Goal: Task Accomplishment & Management: Manage account settings

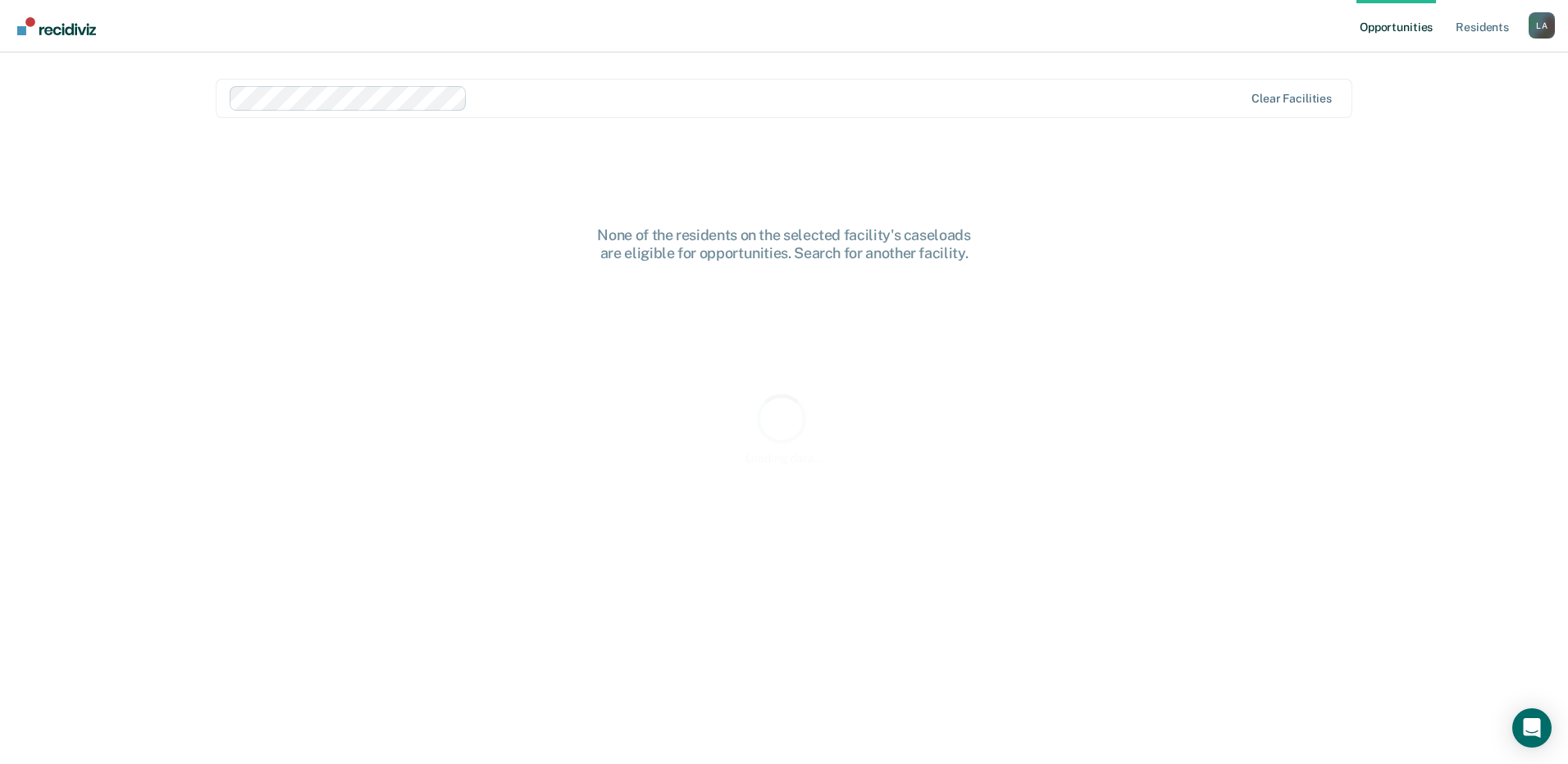
click at [529, 102] on div at bounding box center [859, 98] width 769 height 19
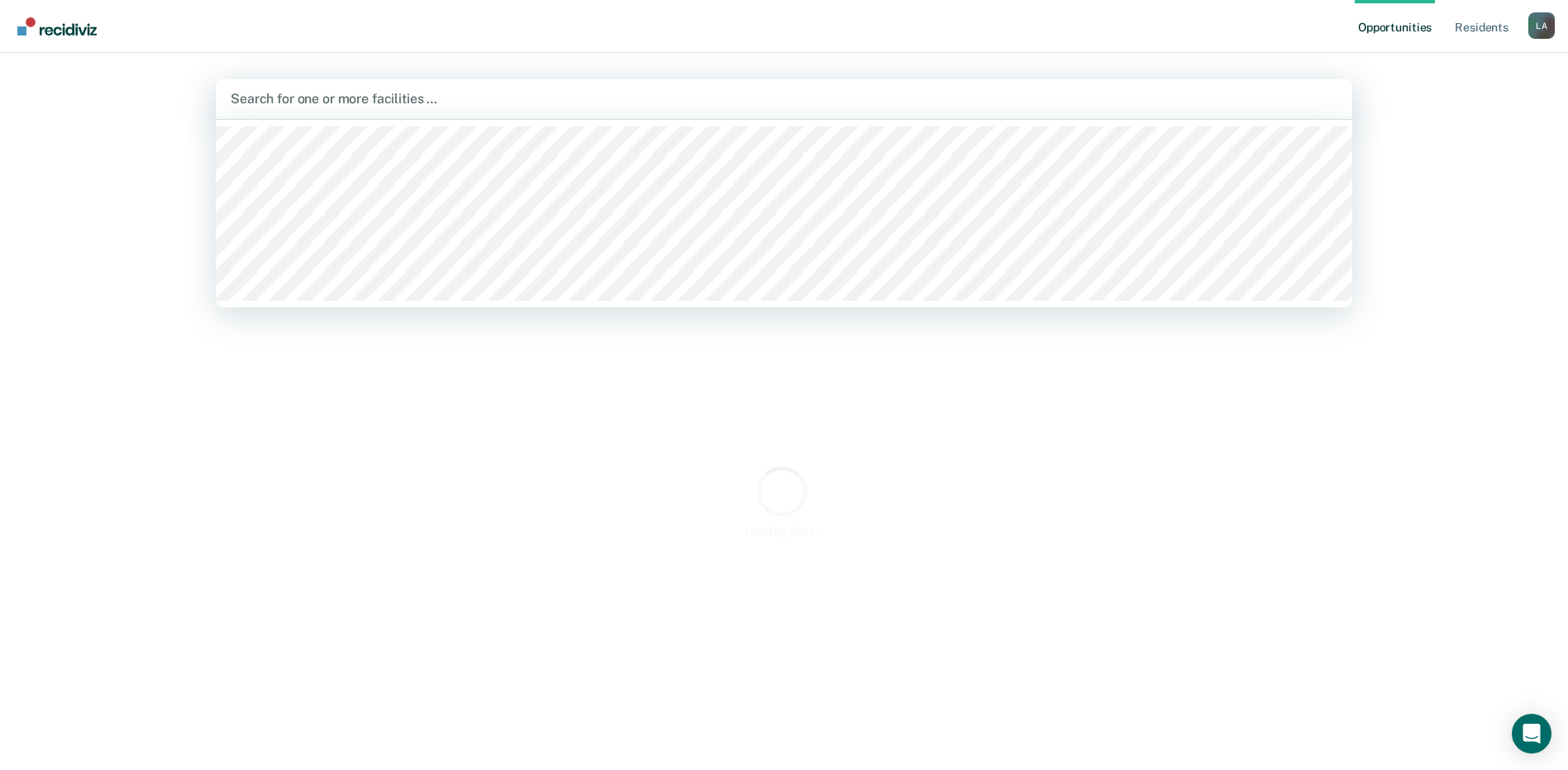
click at [451, 97] on div at bounding box center [783, 99] width 1107 height 19
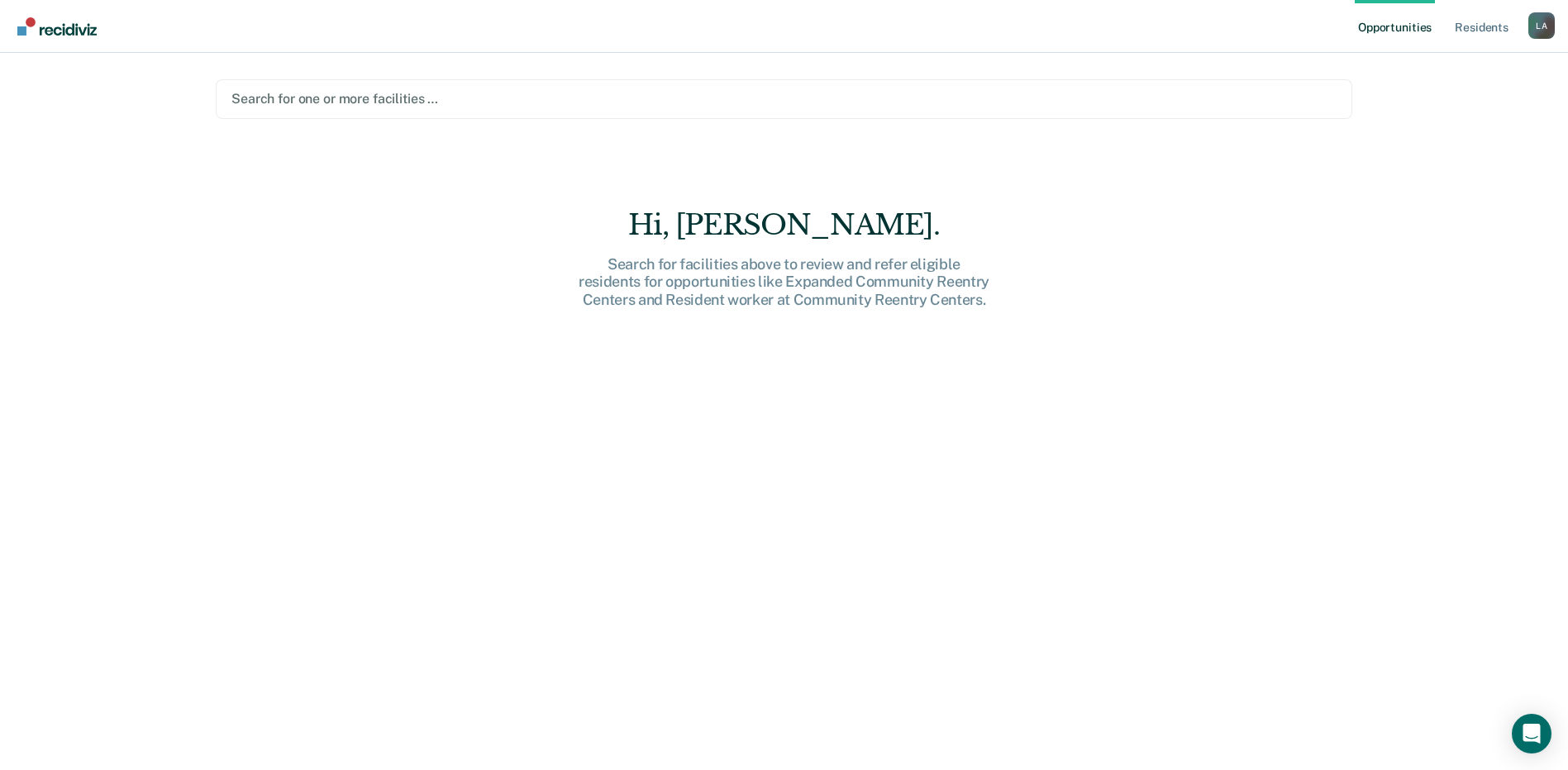
click at [429, 108] on div at bounding box center [783, 99] width 1105 height 19
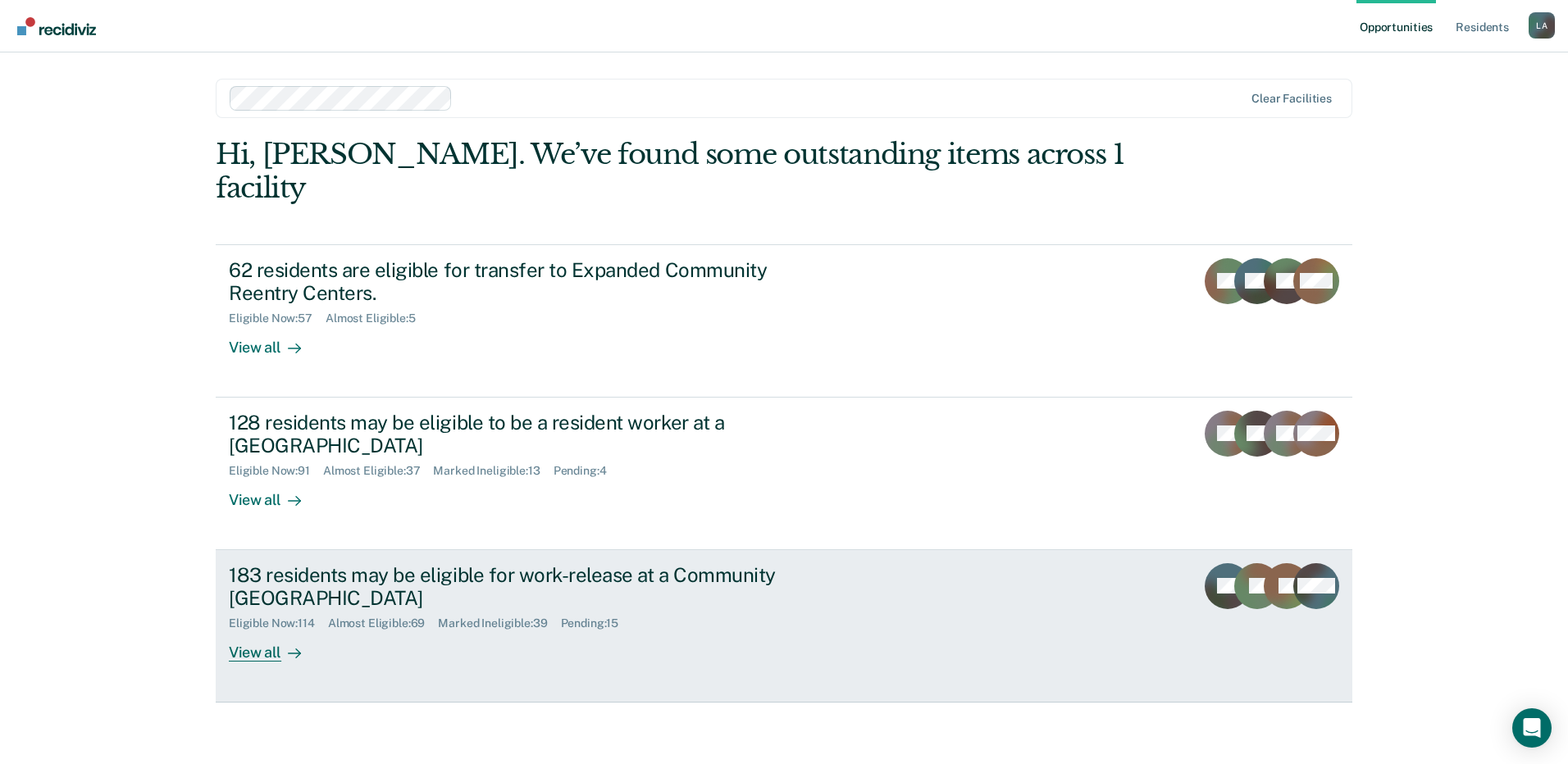
click at [364, 563] on div "183 residents may be eligible for work-release at a Community [GEOGRAPHIC_DATA]" at bounding box center [516, 586] width 575 height 47
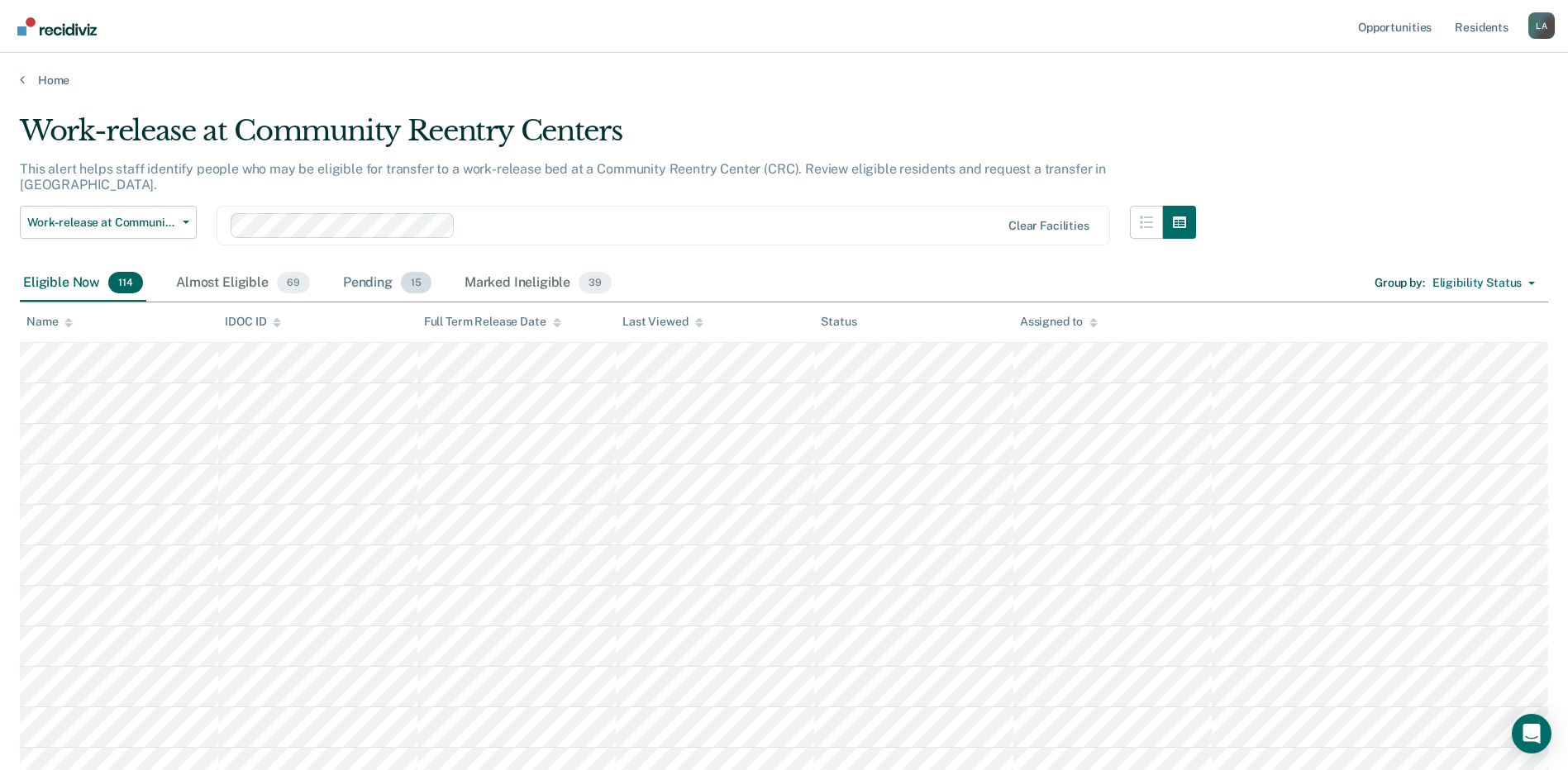
click at [373, 269] on div "Pending 15" at bounding box center [388, 283] width 95 height 36
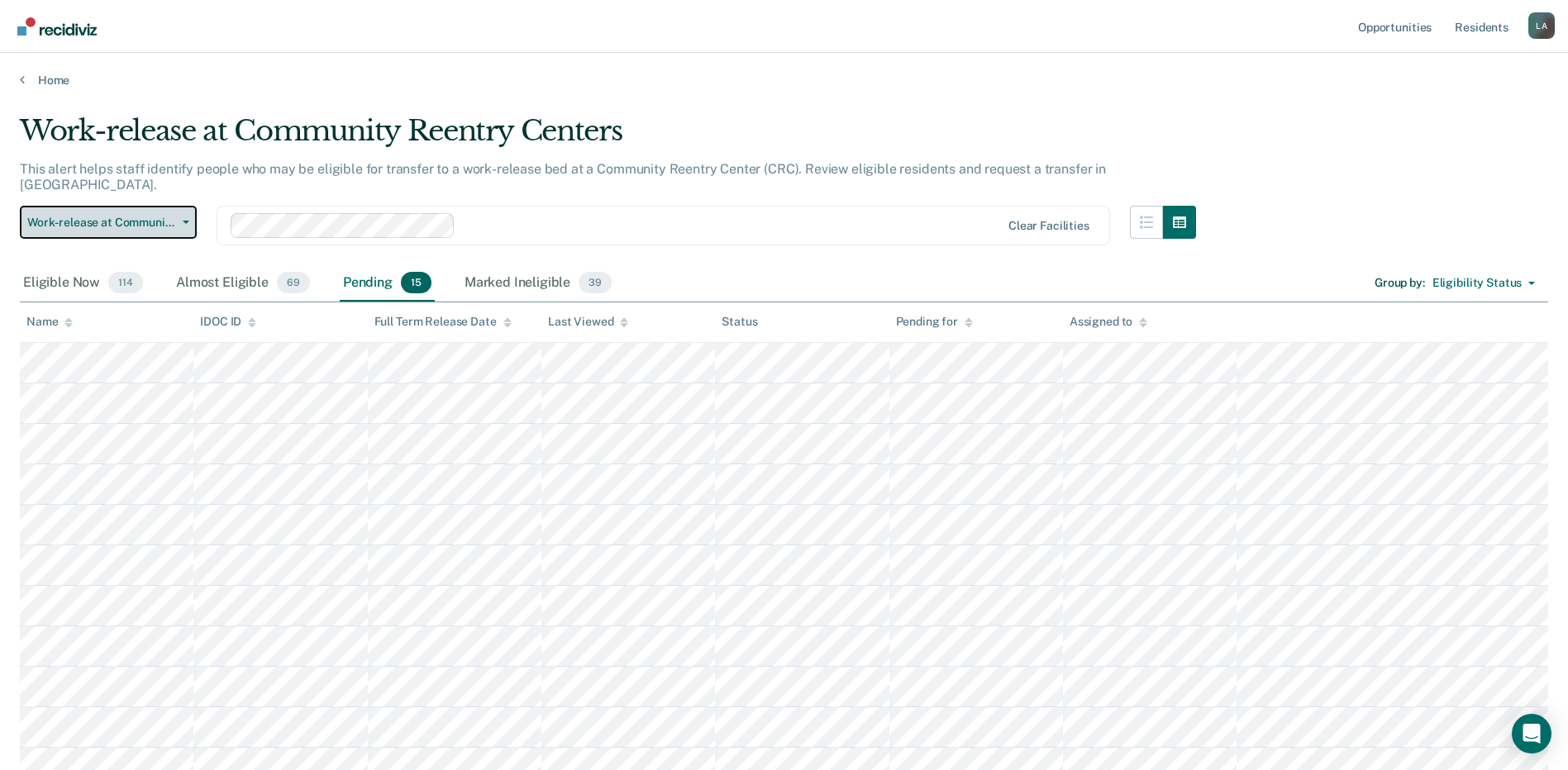
click at [177, 211] on button "Work-release at Community Reentry Centers" at bounding box center [108, 222] width 177 height 33
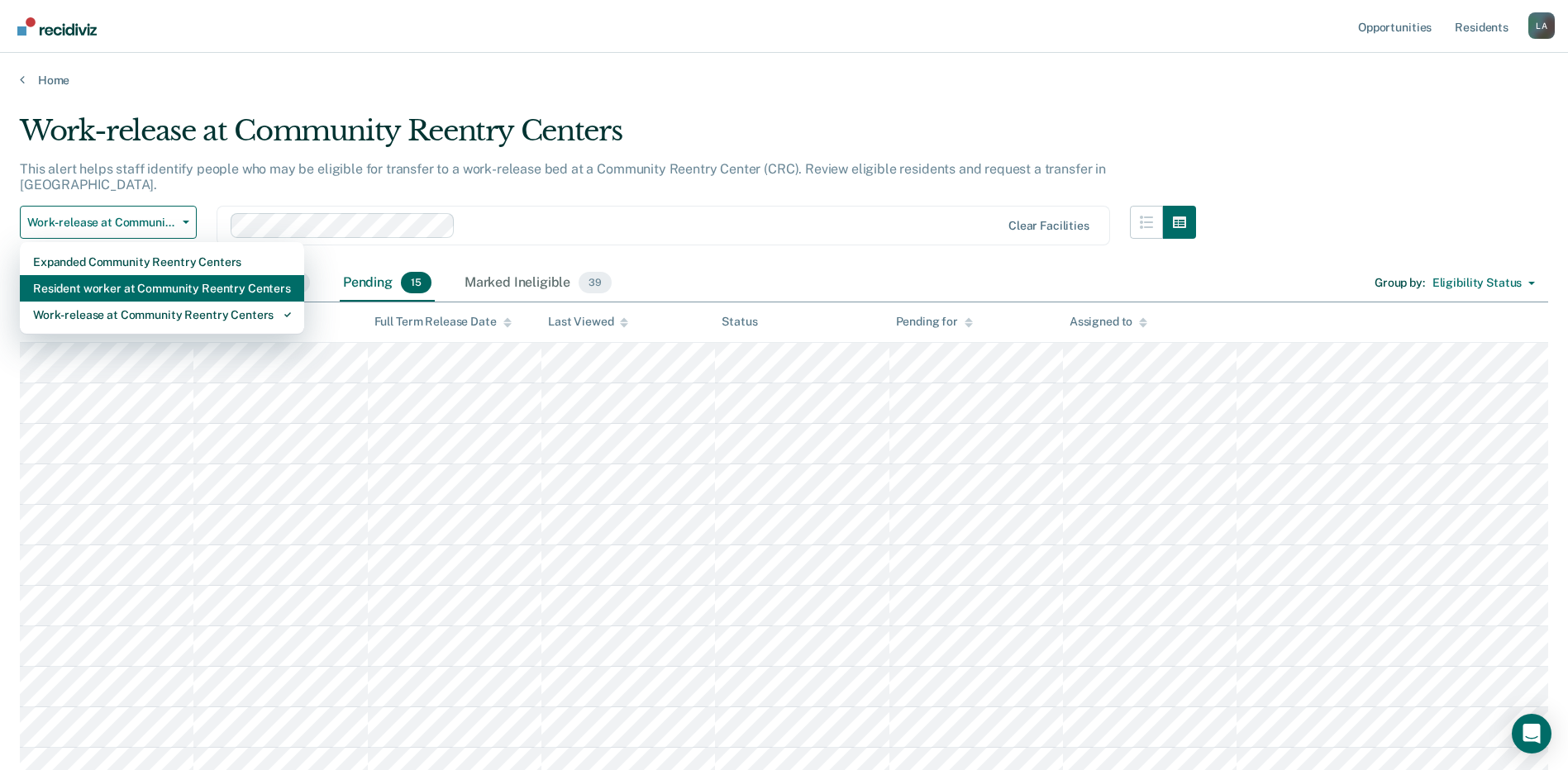
click at [164, 275] on div "Resident worker at Community Reentry Centers" at bounding box center [161, 287] width 257 height 26
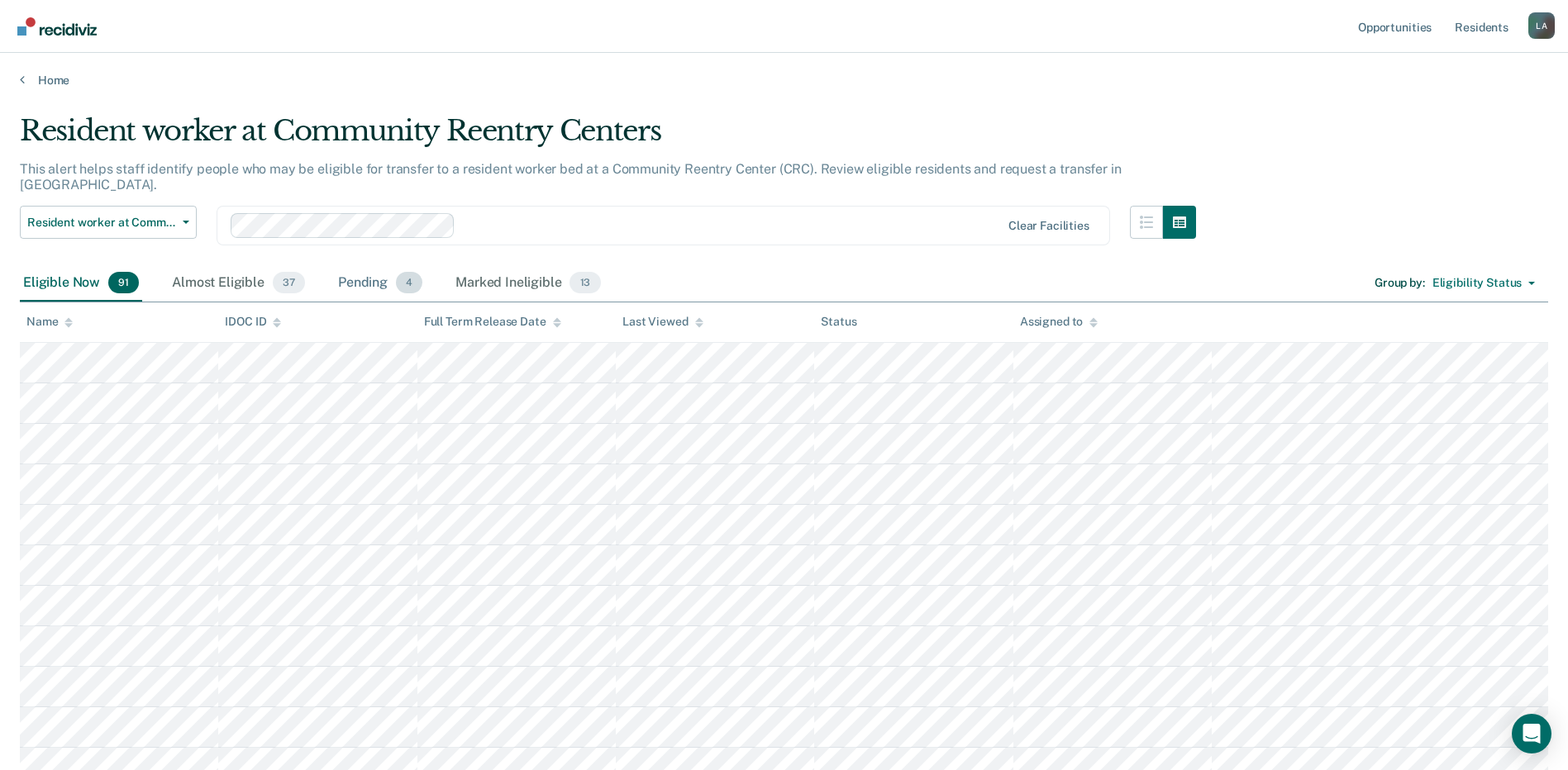
click at [374, 265] on div "Pending 4" at bounding box center [381, 283] width 91 height 36
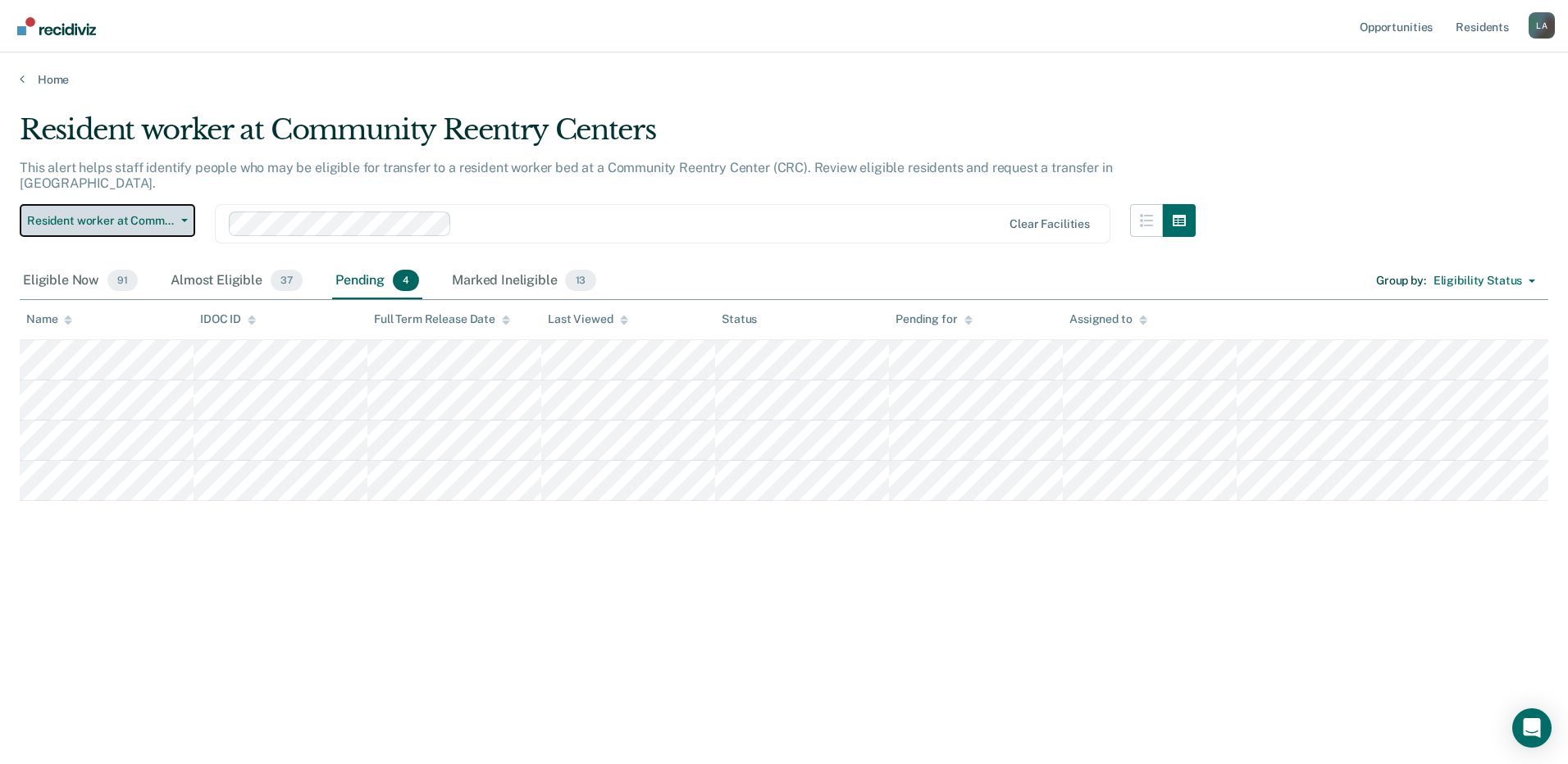
click at [184, 206] on button "Resident worker at Community Reentry Centers" at bounding box center [107, 221] width 175 height 33
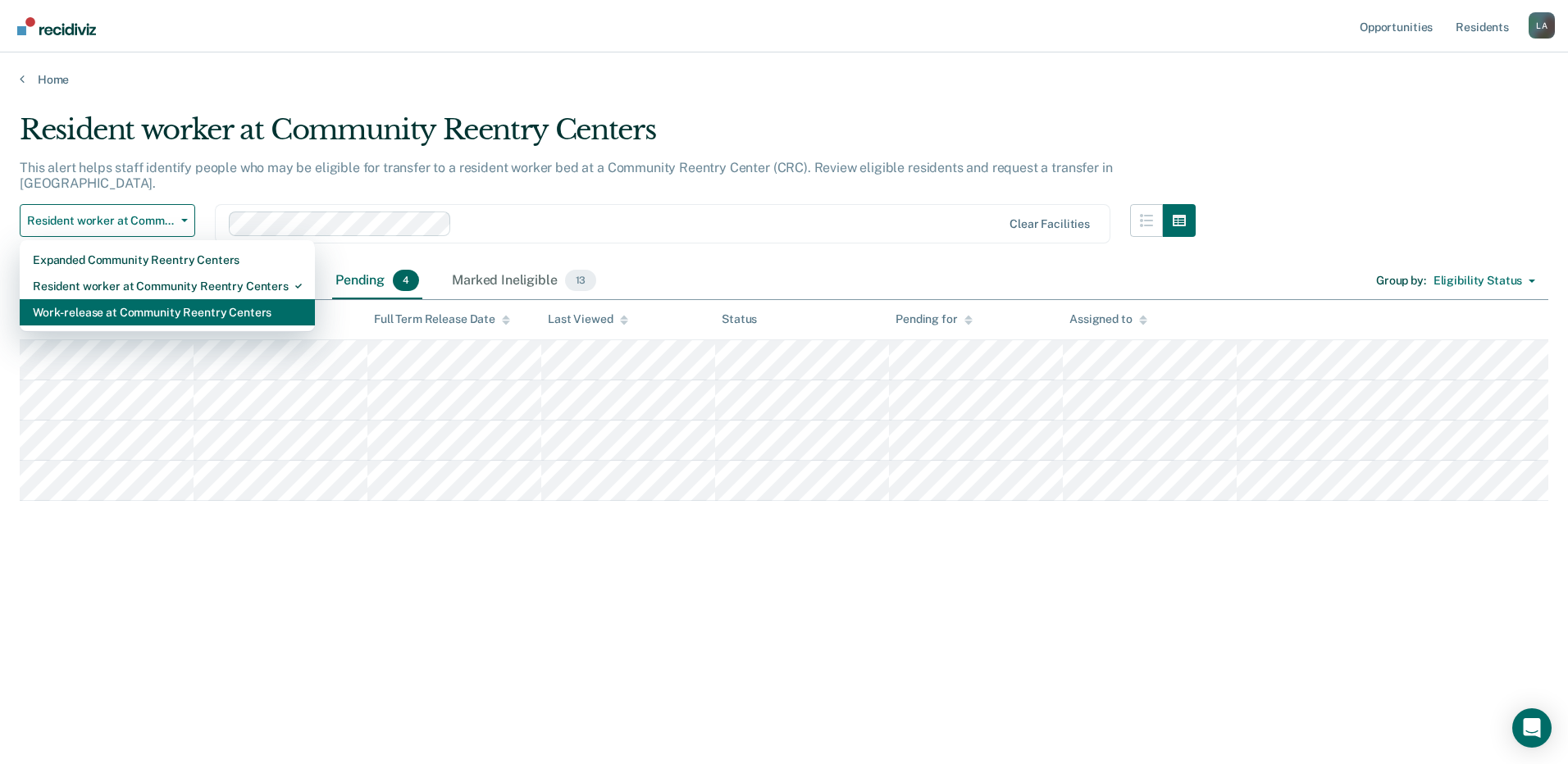
click at [159, 300] on div "Work-release at Community Reentry Centers" at bounding box center [167, 312] width 269 height 26
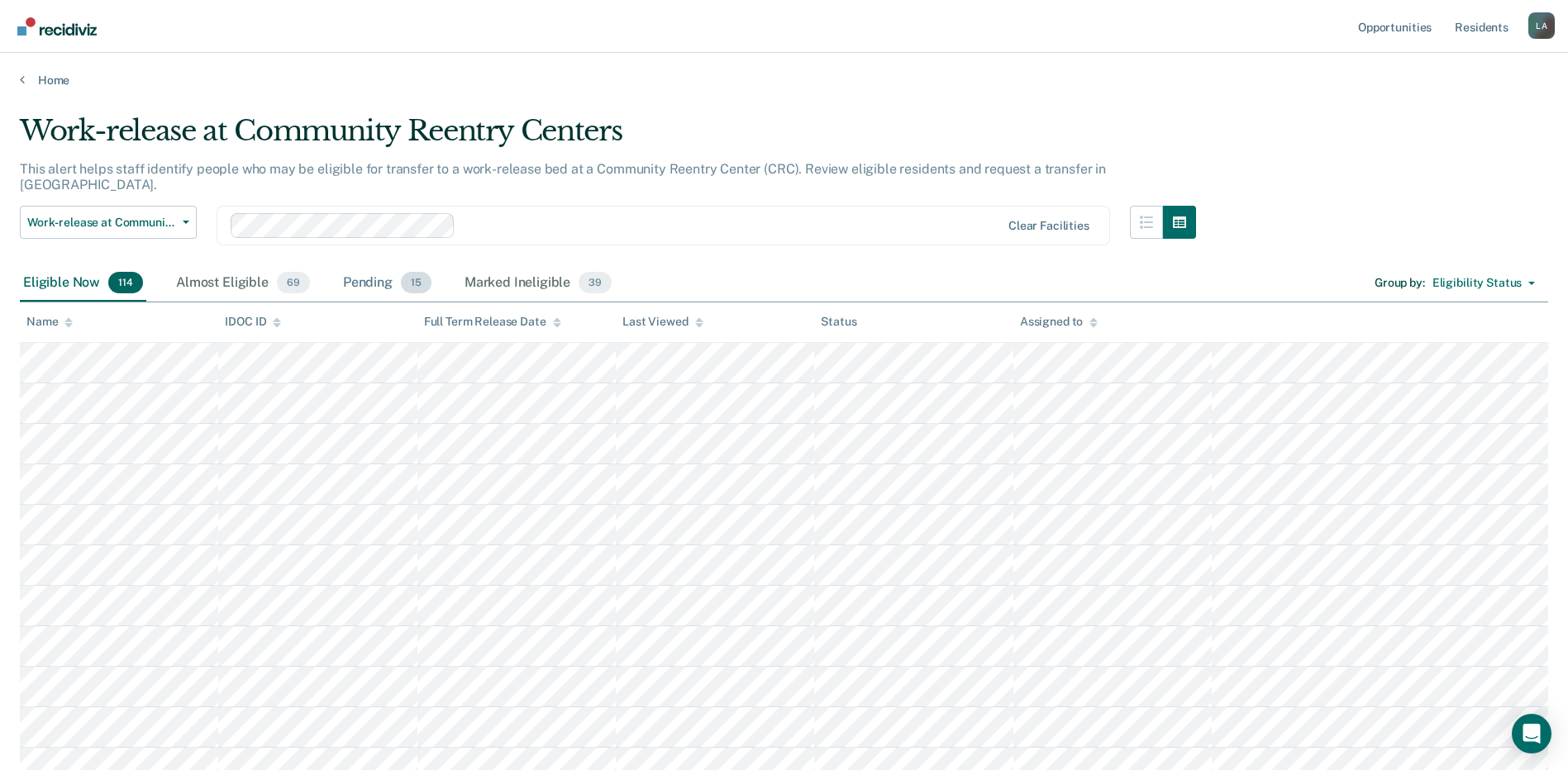
click at [365, 265] on div "Pending 15" at bounding box center [388, 283] width 95 height 36
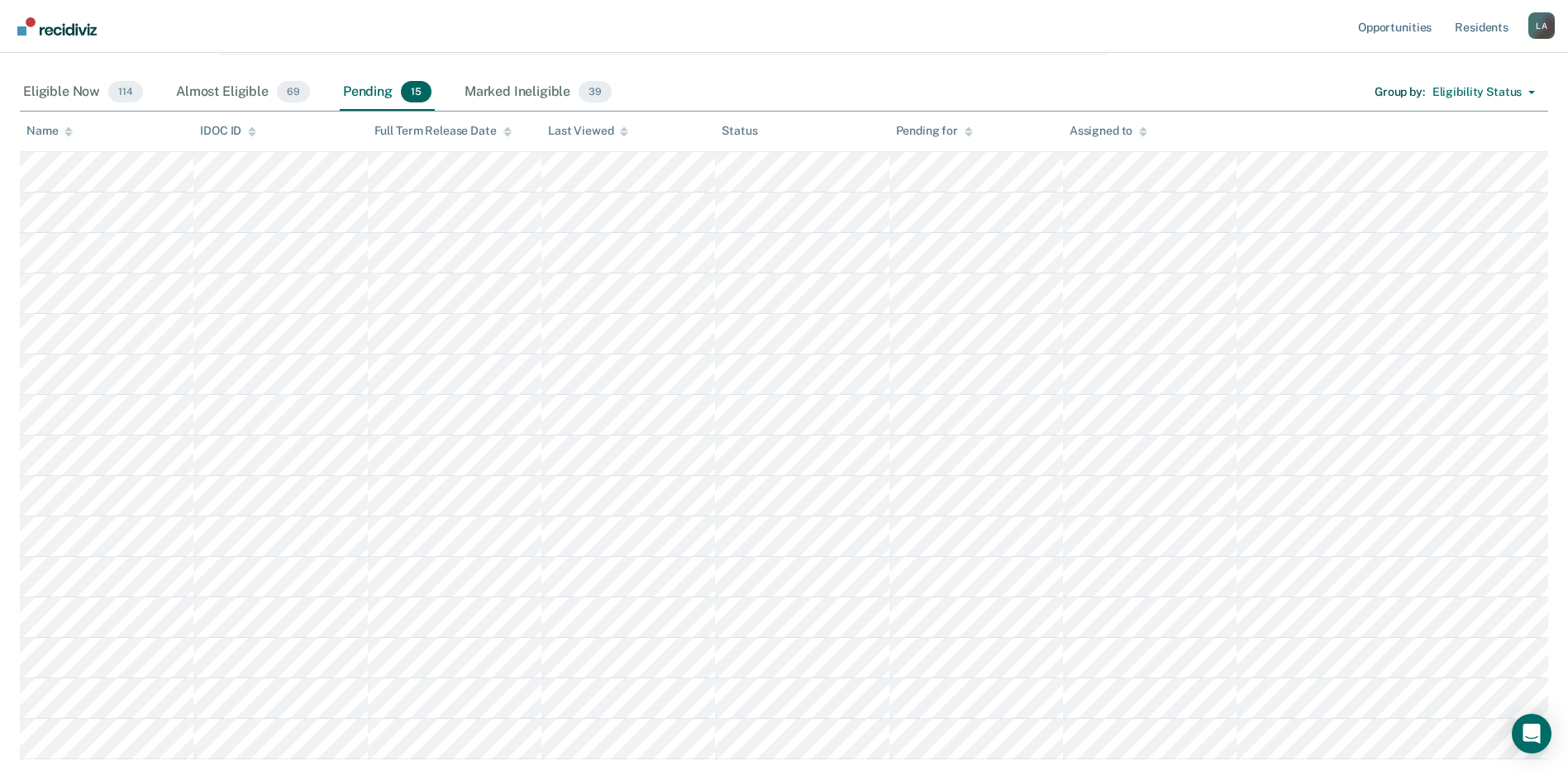
scroll to position [35, 0]
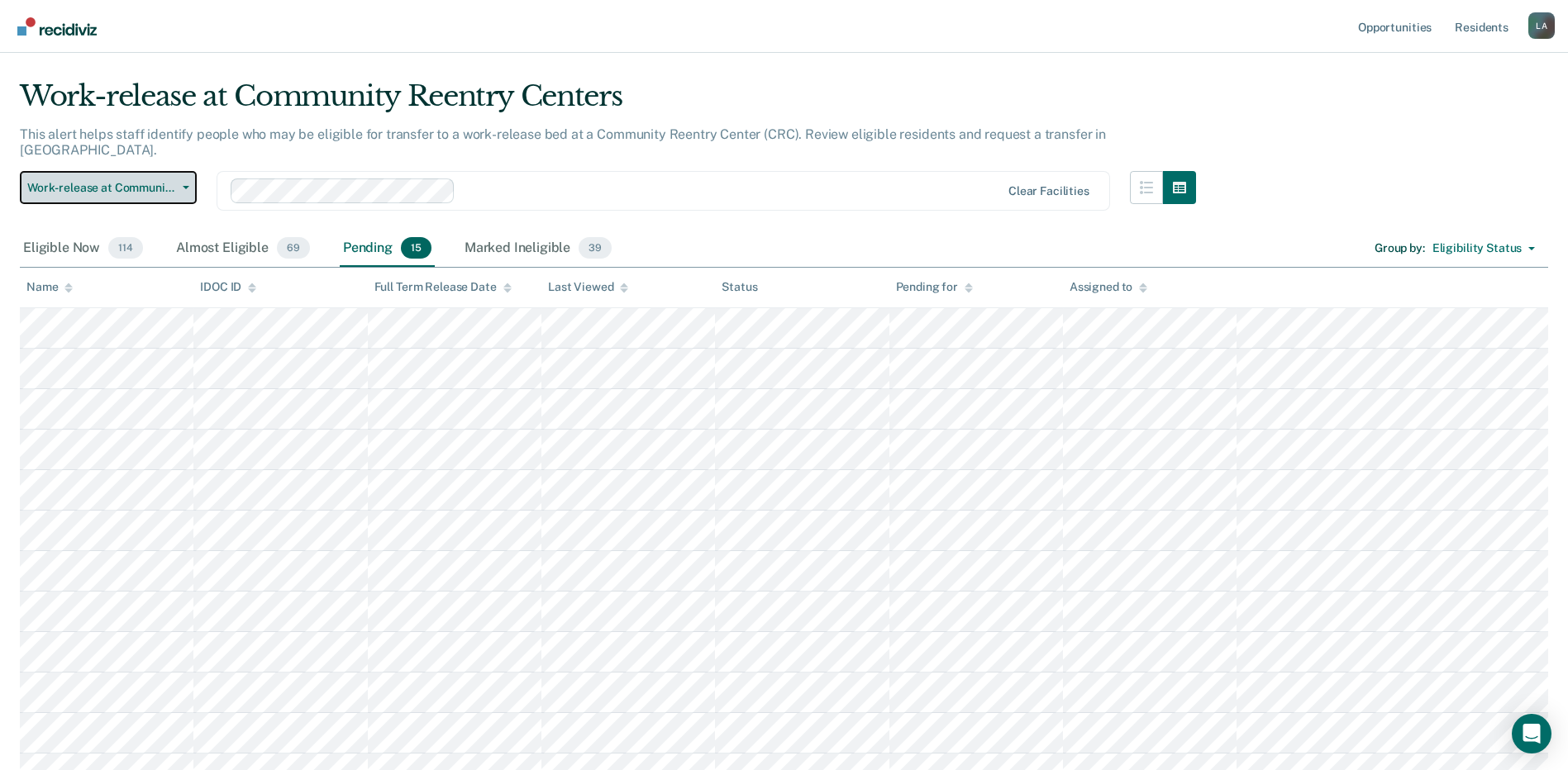
click at [158, 181] on span "Work-release at Community Reentry Centers" at bounding box center [101, 187] width 149 height 14
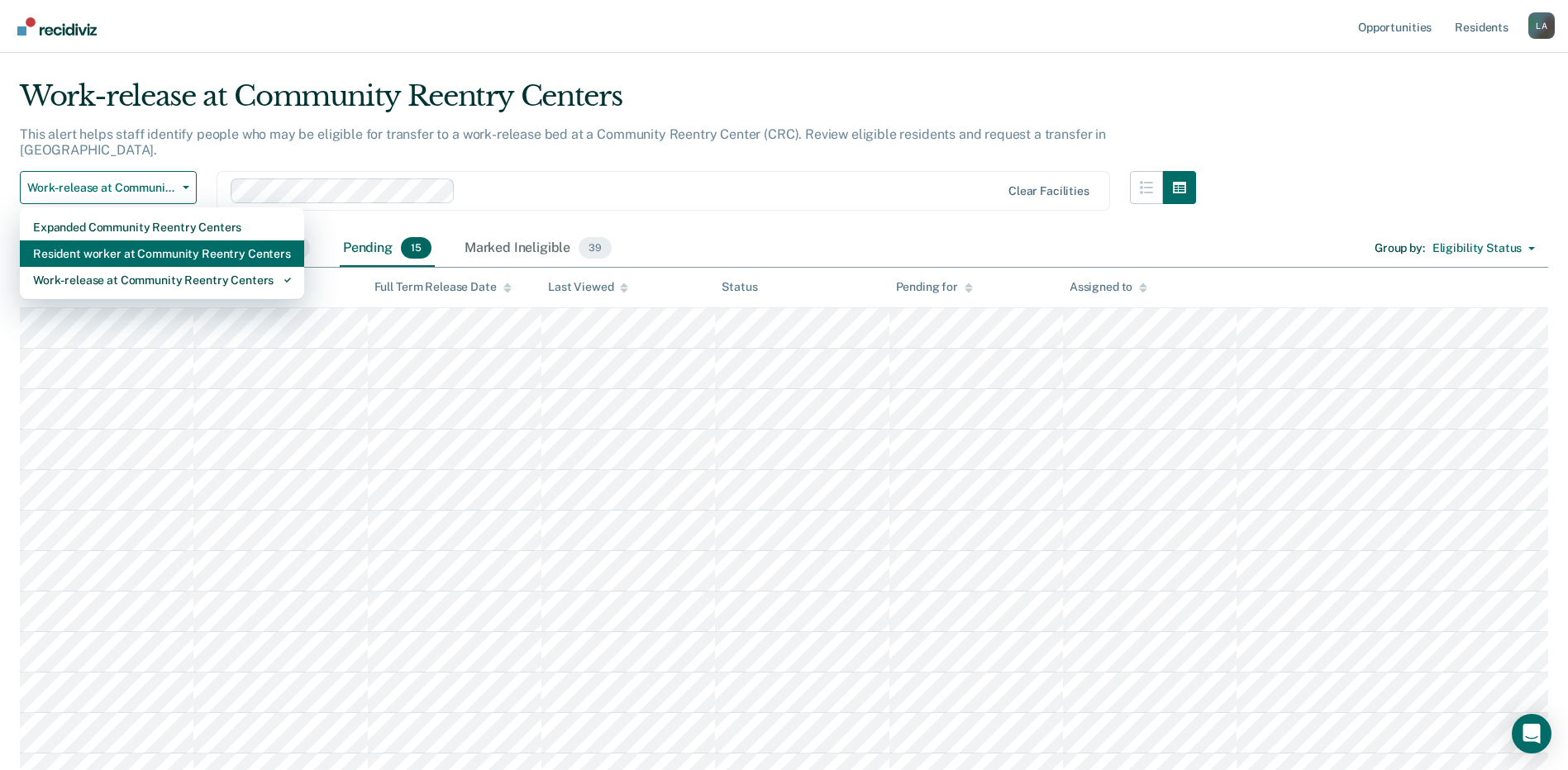
drag, startPoint x: 121, startPoint y: 247, endPoint x: 378, endPoint y: 266, distance: 257.7
click at [121, 247] on div "Resident worker at Community Reentry Centers" at bounding box center [161, 253] width 257 height 26
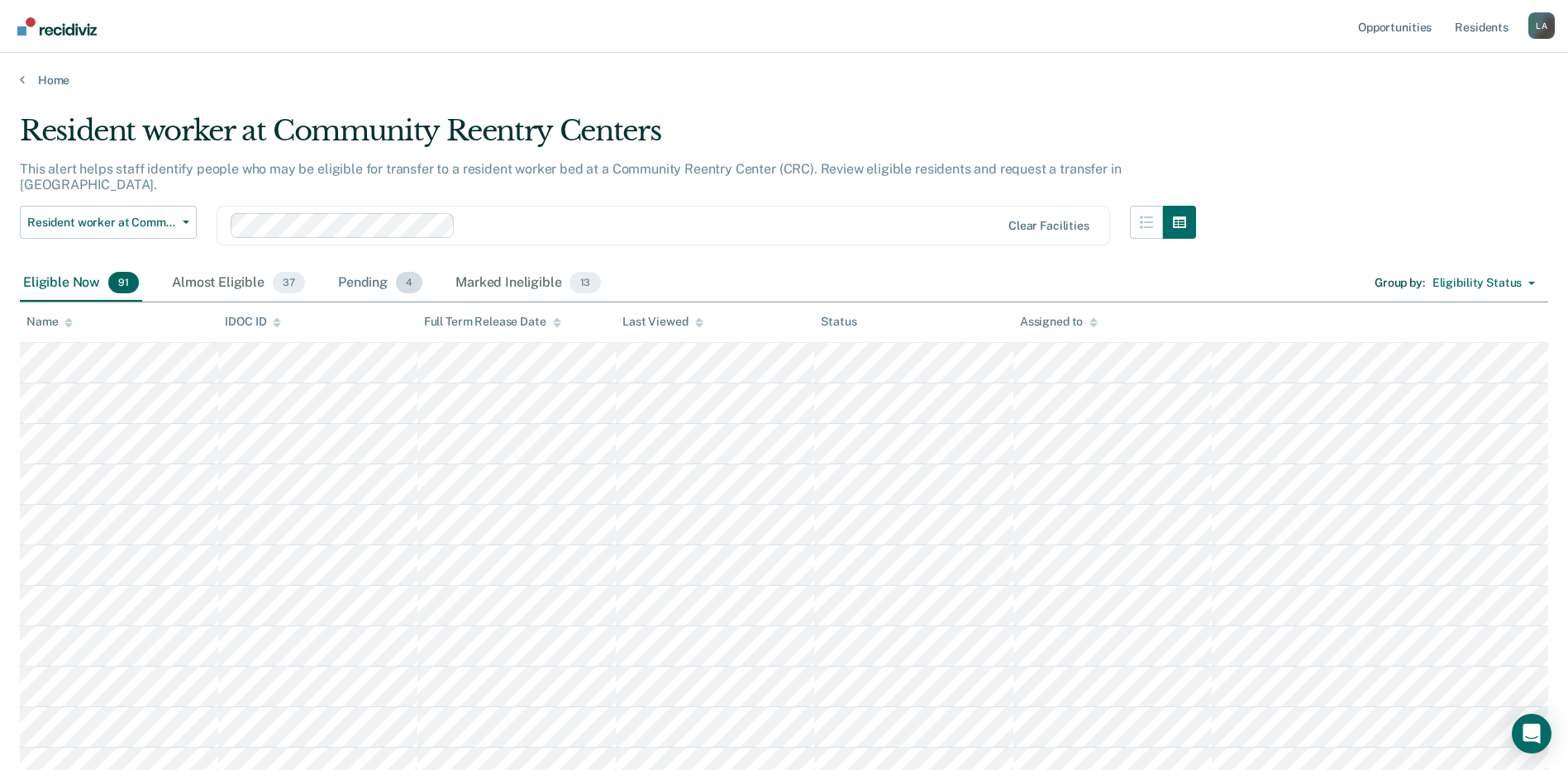
click at [359, 266] on div "Pending 4" at bounding box center [381, 283] width 91 height 36
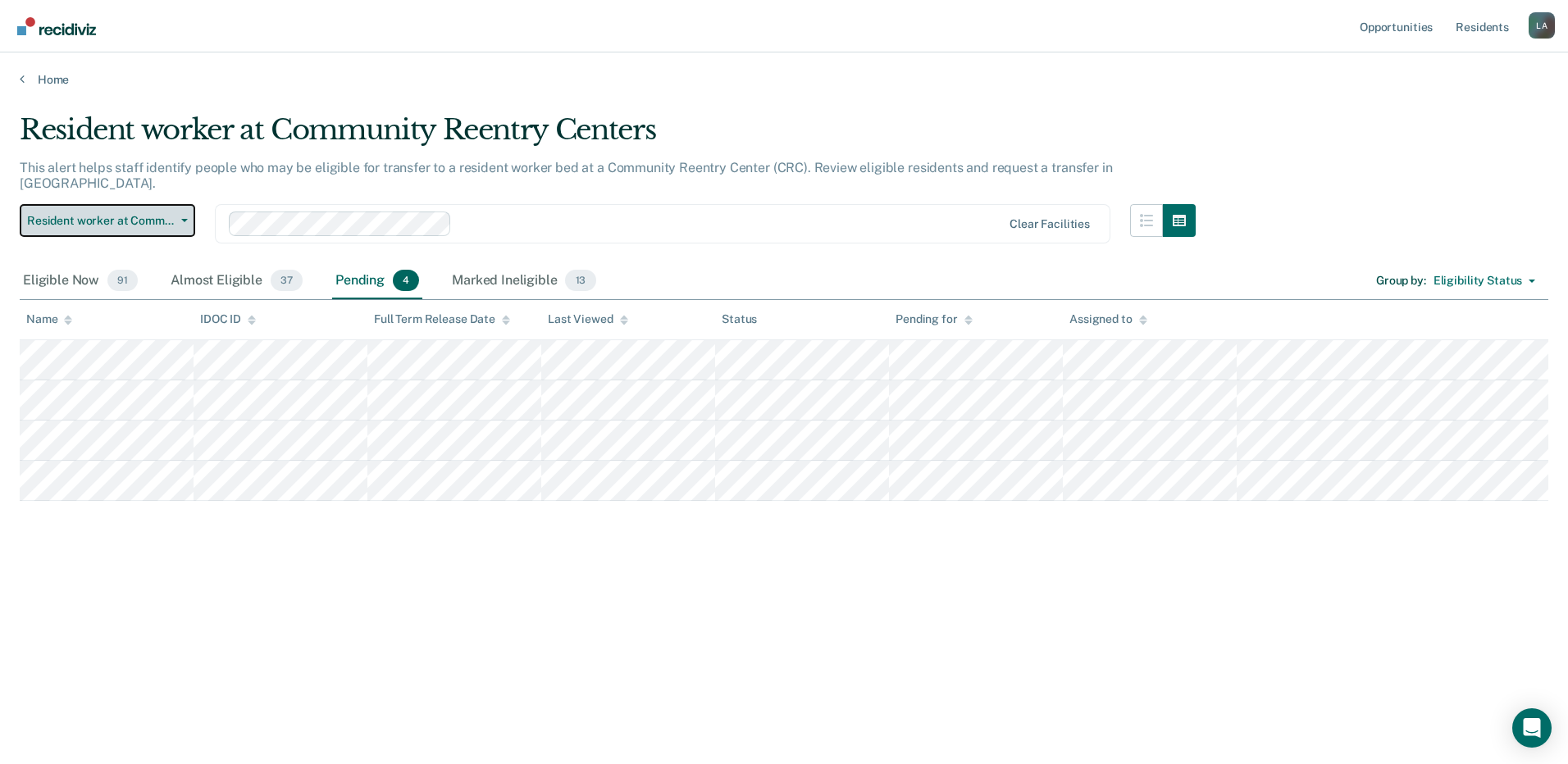
click at [119, 214] on span "Resident worker at Community Reentry Centers" at bounding box center [100, 221] width 147 height 13
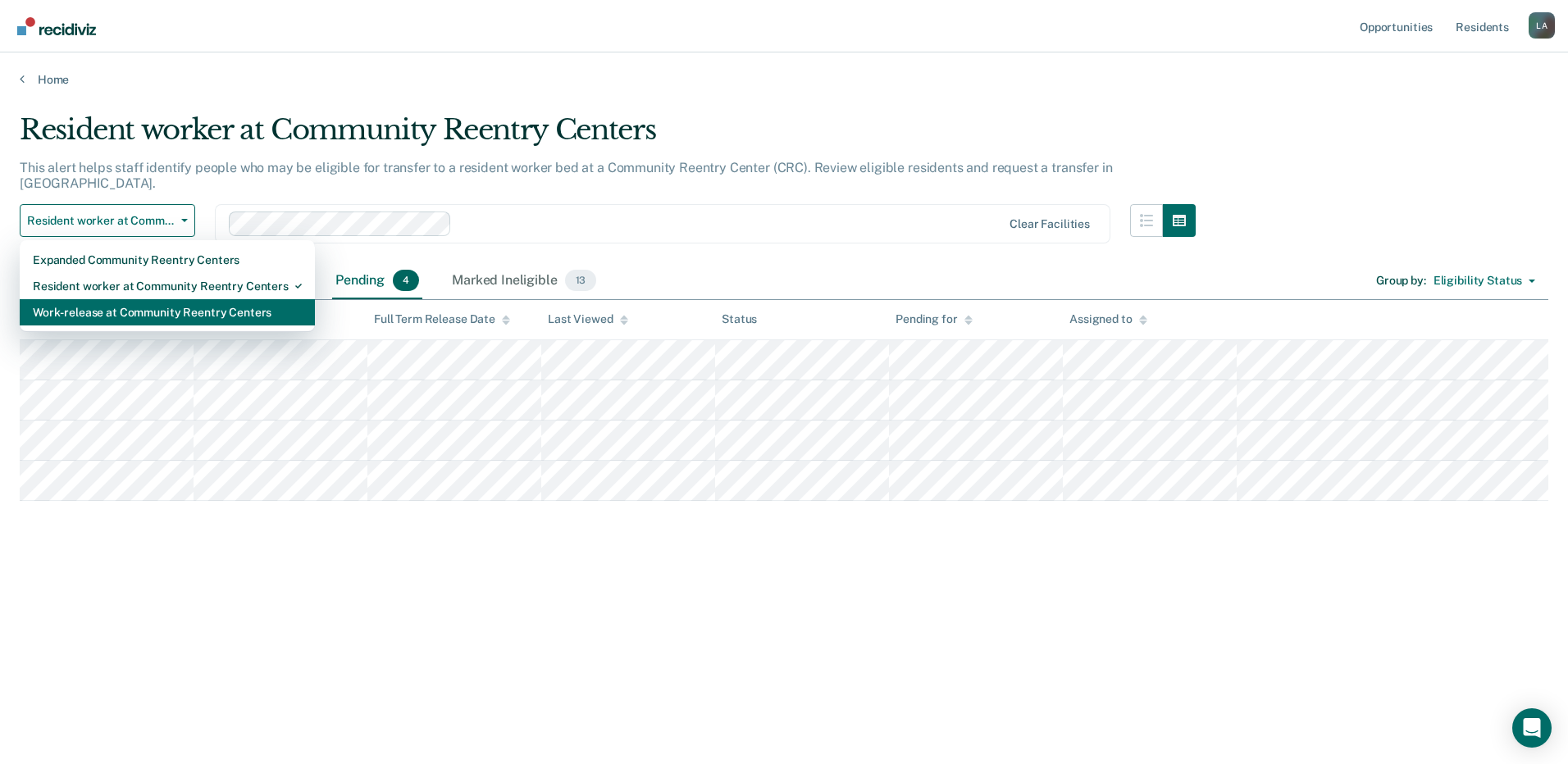
click at [141, 300] on div "Work-release at Community Reentry Centers" at bounding box center [167, 312] width 269 height 26
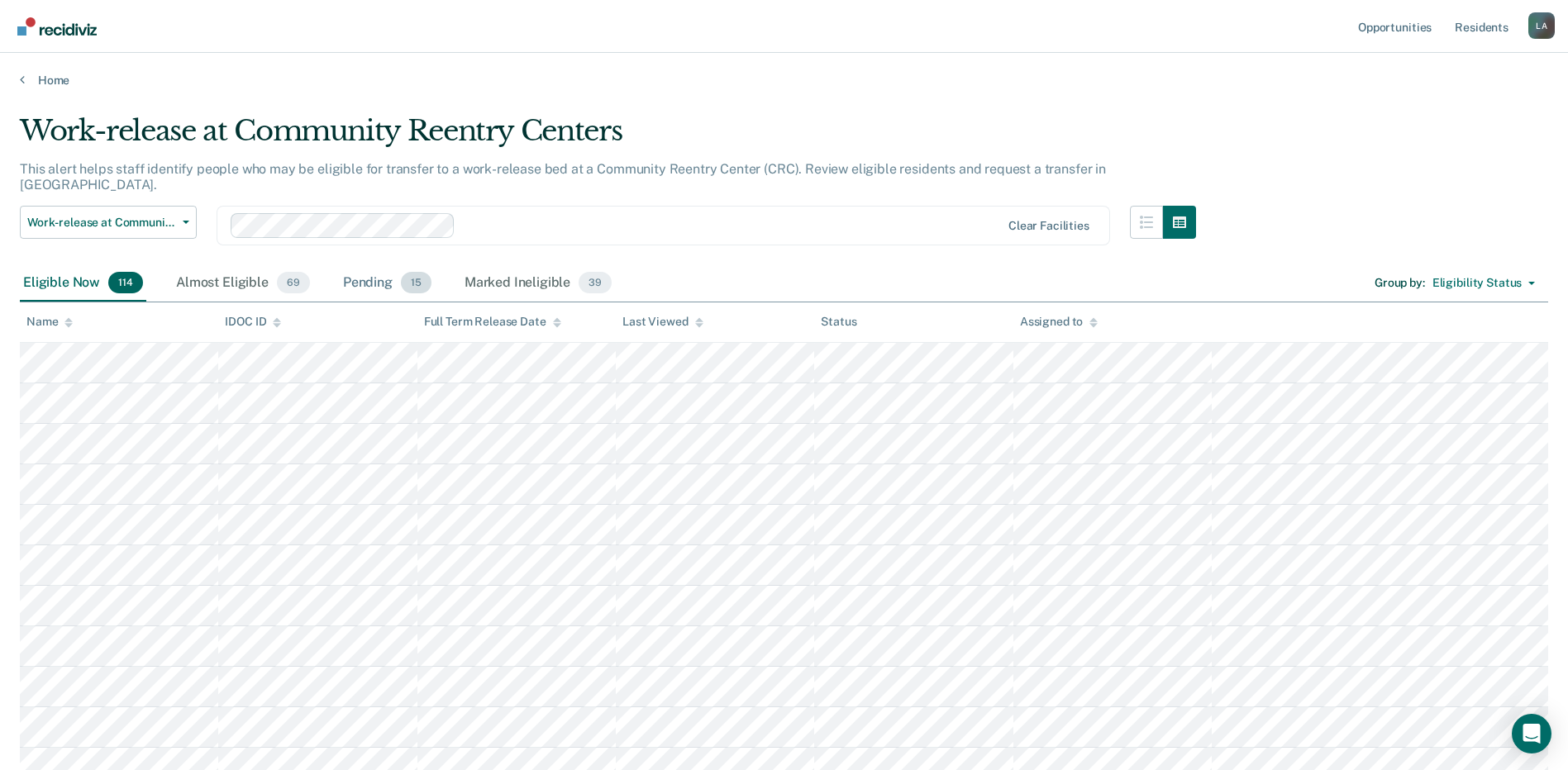
click at [377, 266] on div "Pending 15" at bounding box center [388, 283] width 95 height 36
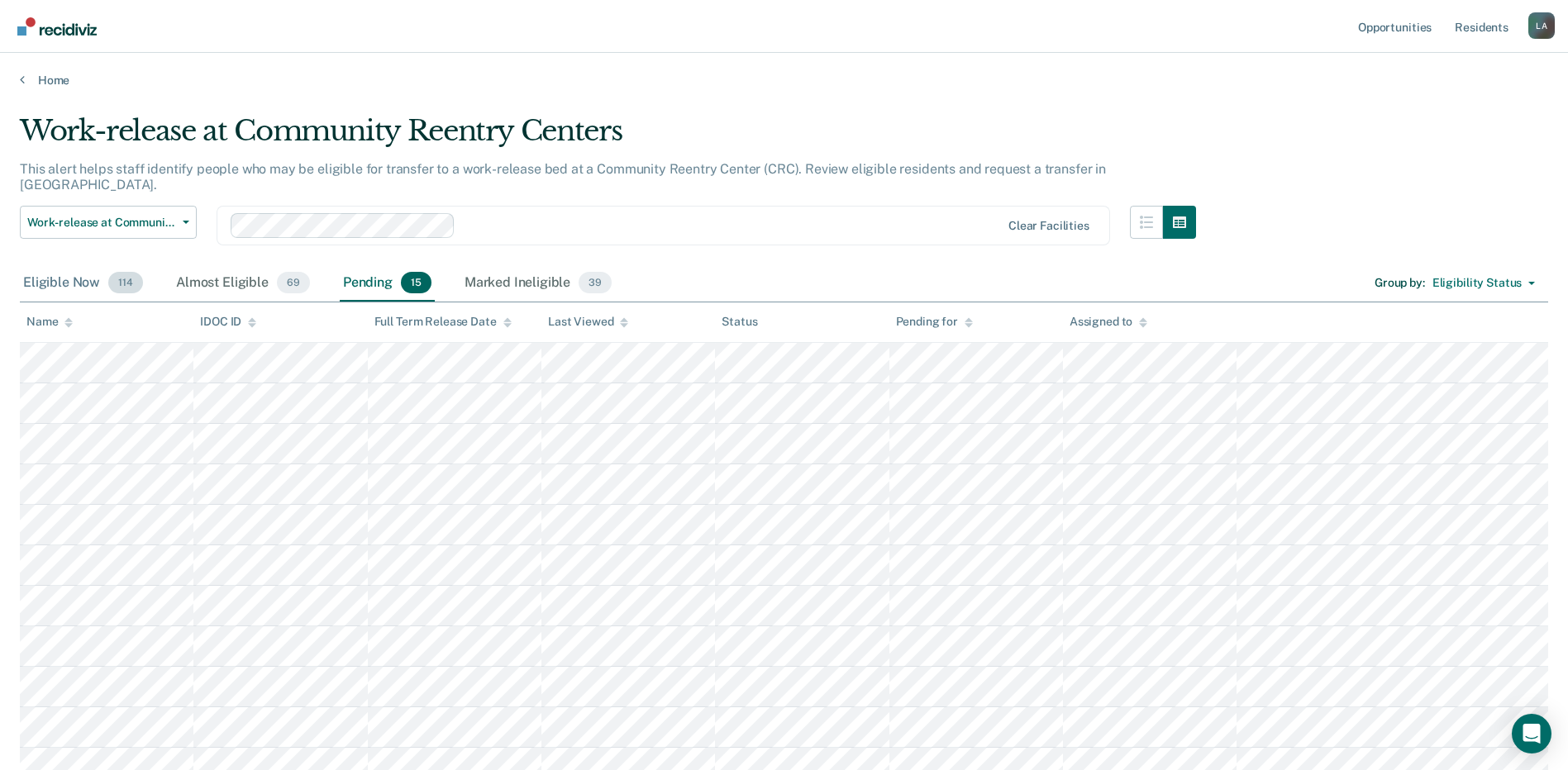
click at [76, 268] on div "Eligible Now 114" at bounding box center [83, 283] width 126 height 36
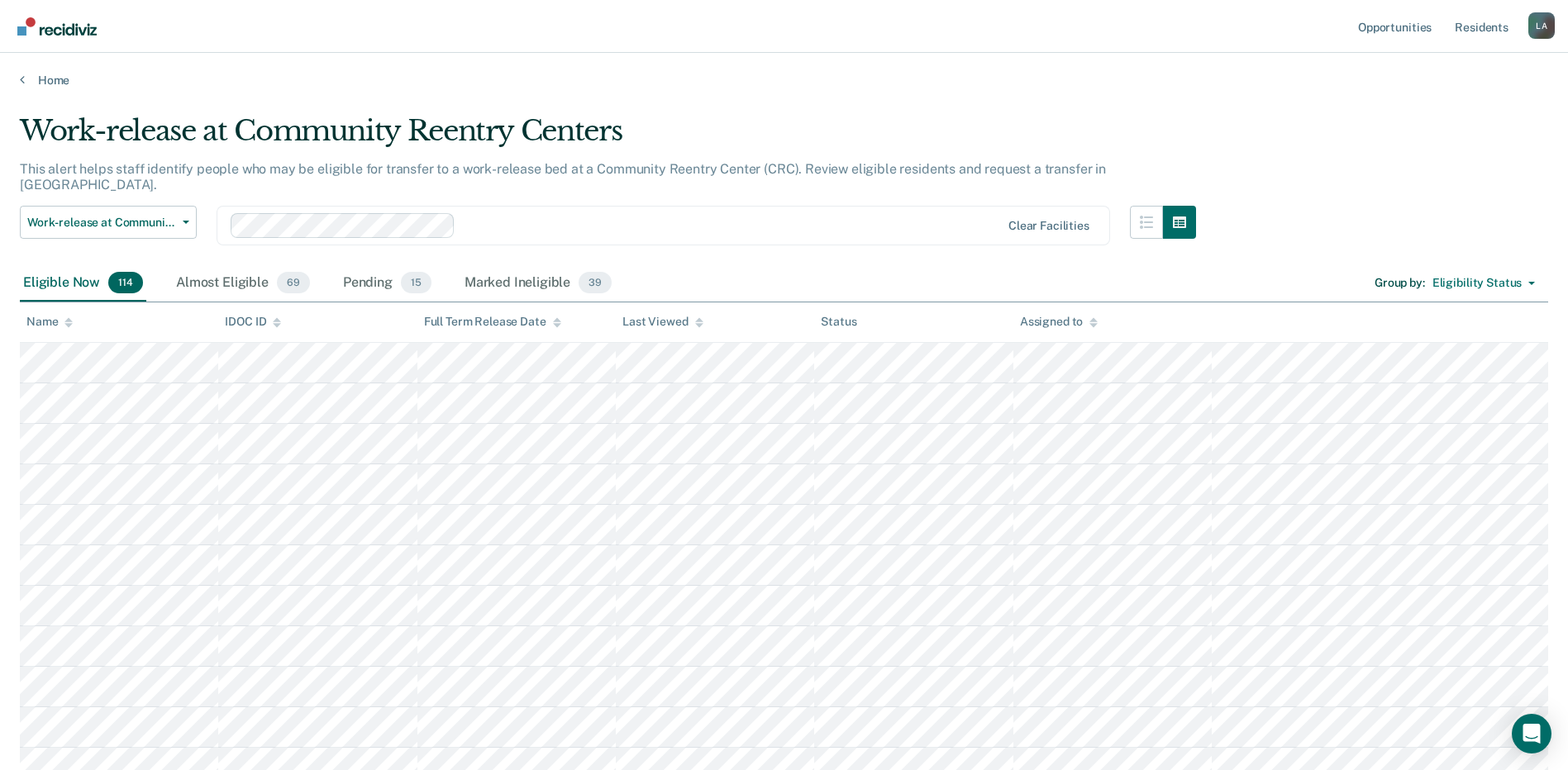
click at [1130, 72] on div "Home" at bounding box center [784, 70] width 1568 height 35
click at [117, 216] on span "Work-release at Community Reentry Centers" at bounding box center [101, 222] width 149 height 14
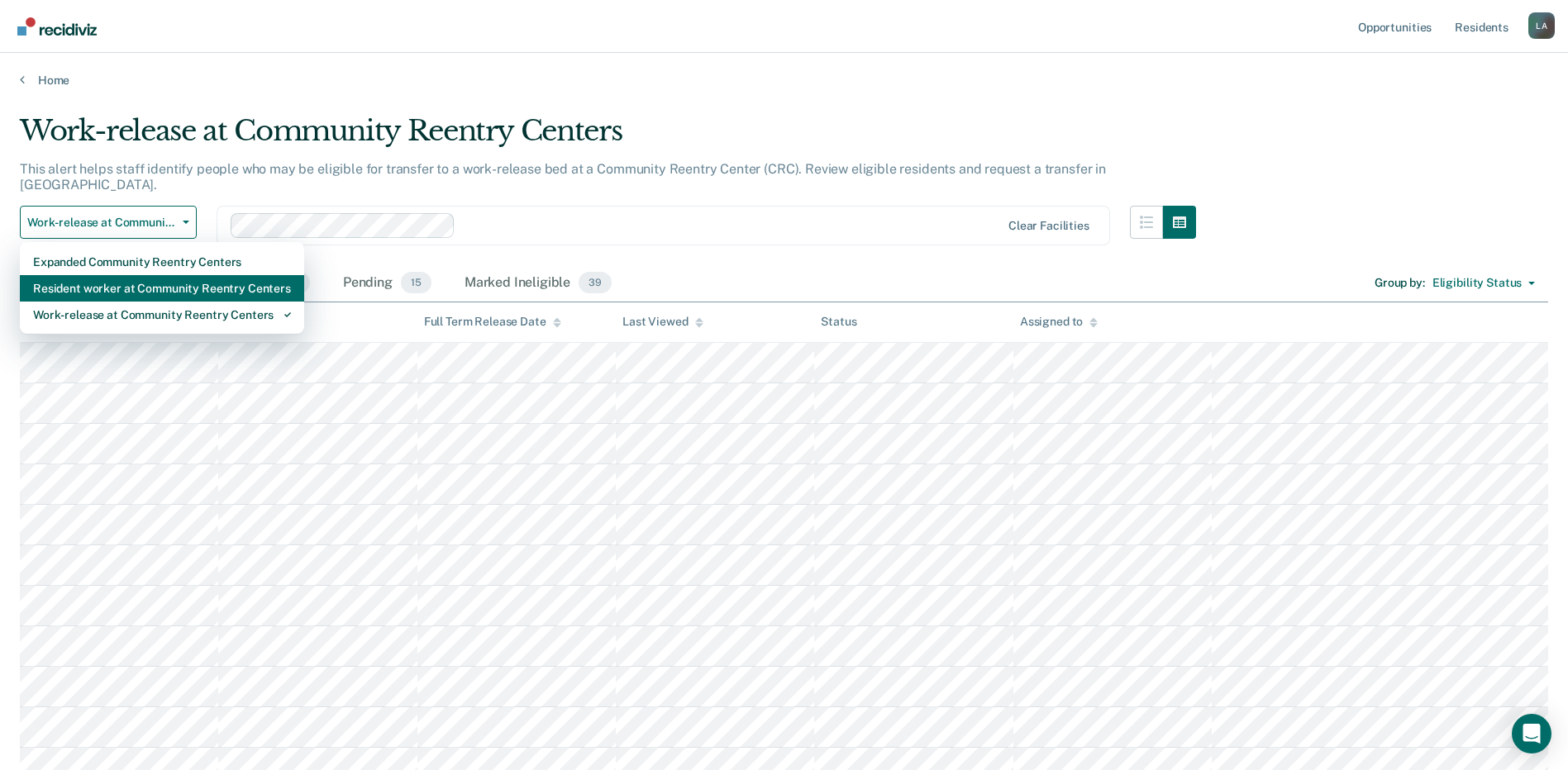
click at [102, 275] on div "Resident worker at Community Reentry Centers" at bounding box center [161, 287] width 257 height 26
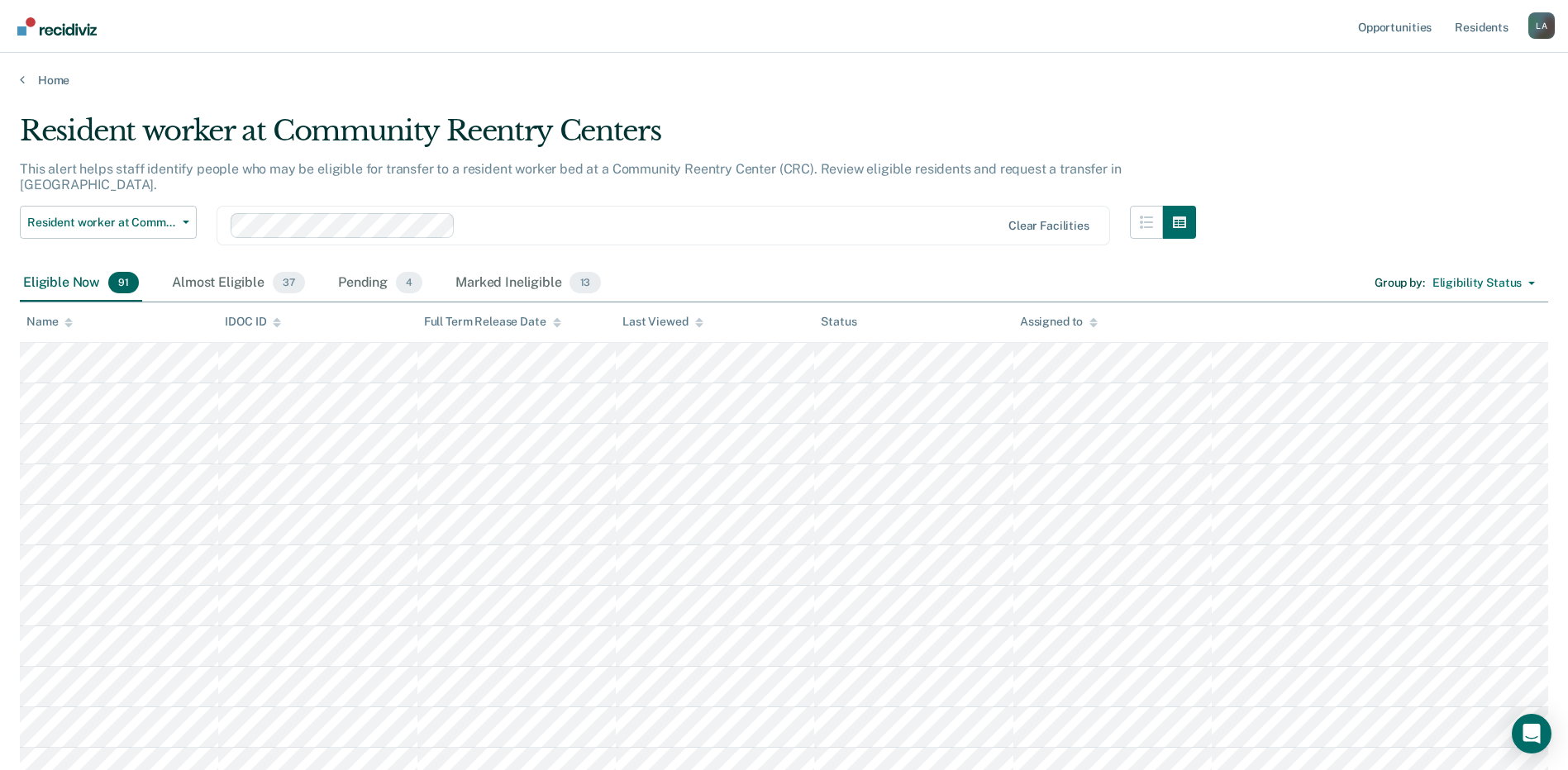
click at [75, 265] on div "Eligible Now 91" at bounding box center [81, 283] width 122 height 36
click at [546, 315] on div "Full Term Release Date" at bounding box center [492, 321] width 137 height 14
click at [556, 318] on icon at bounding box center [557, 322] width 9 height 11
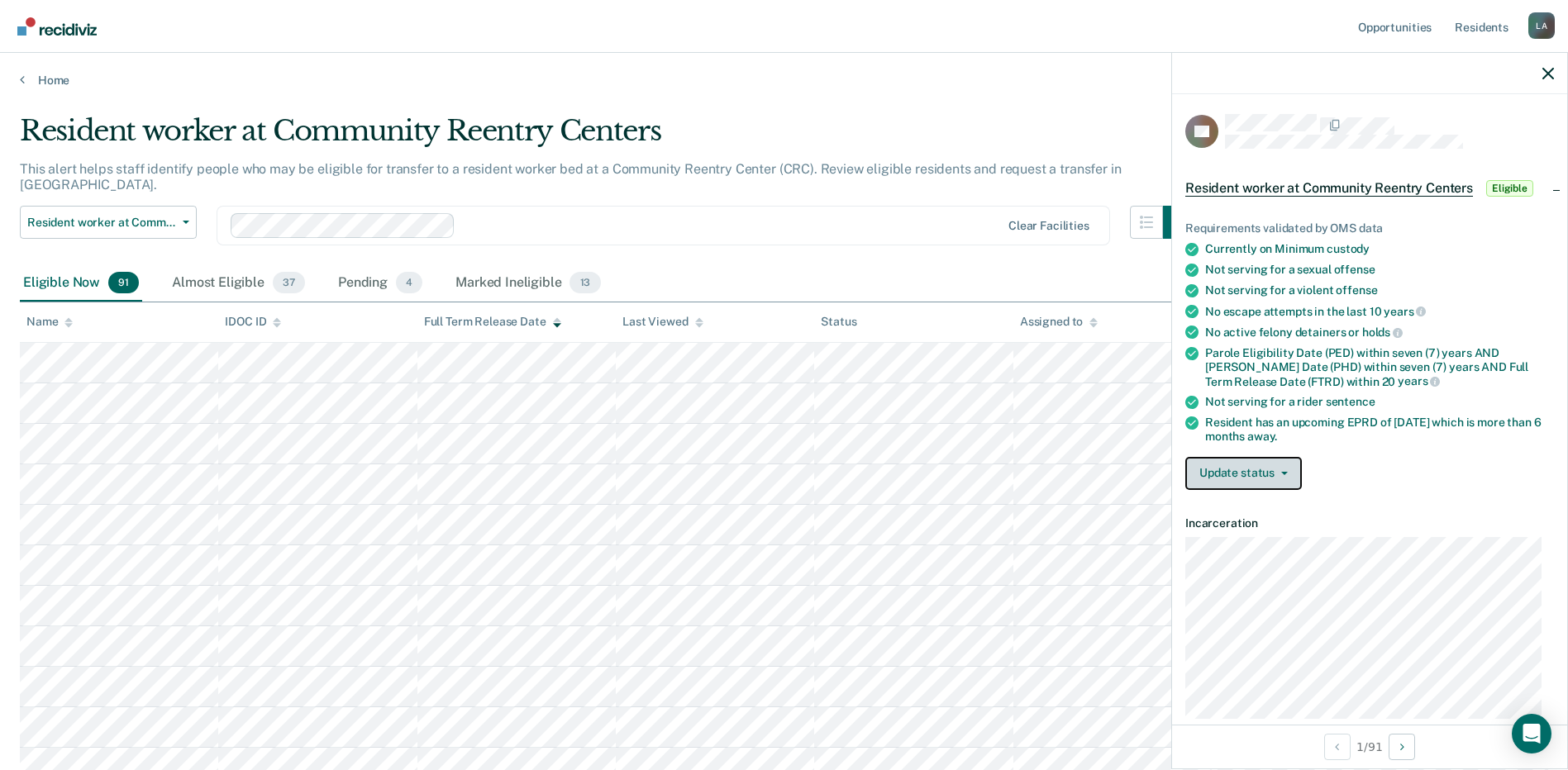
click at [1245, 472] on button "Update status" at bounding box center [1244, 473] width 117 height 33
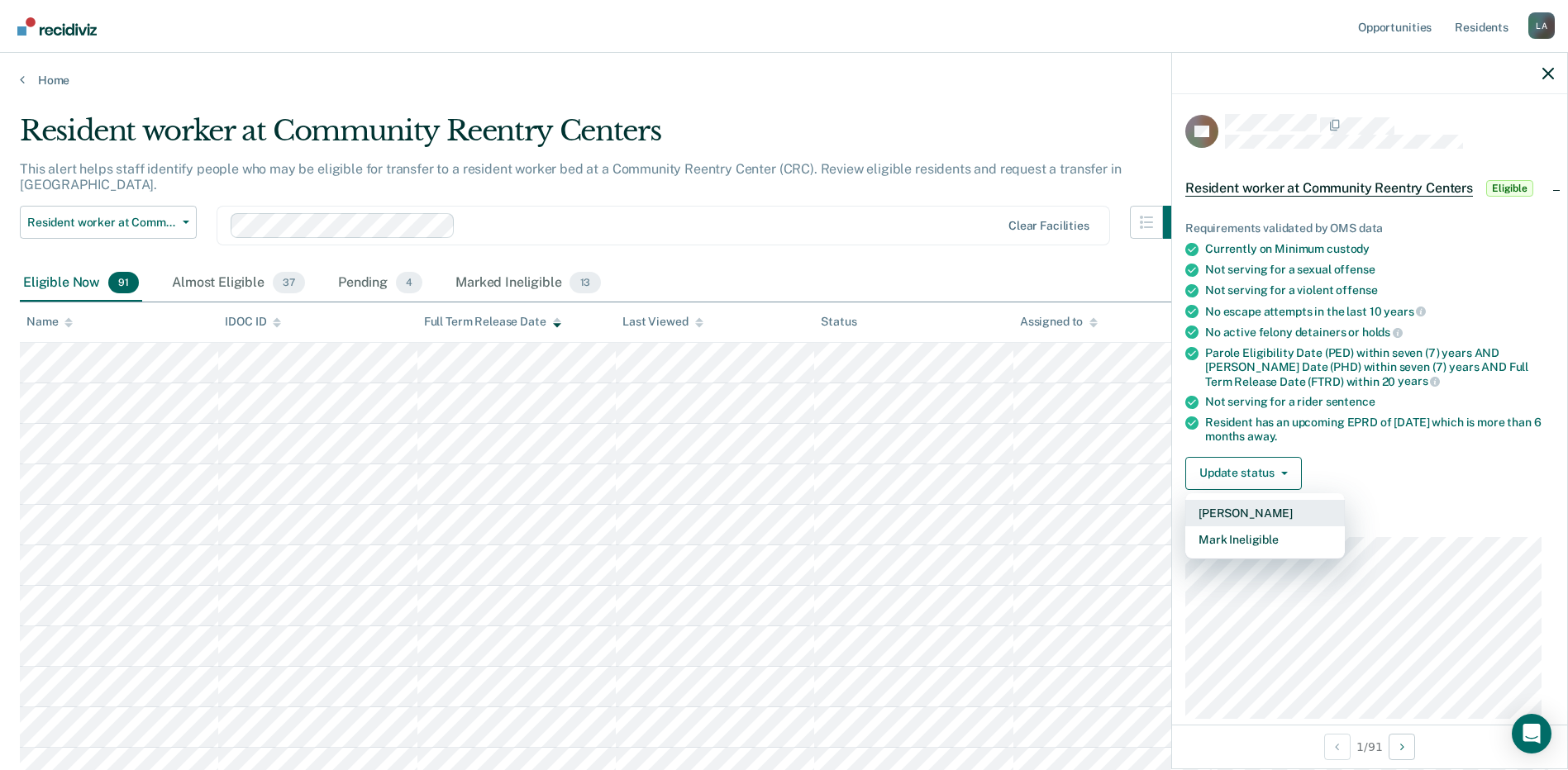
click at [1222, 516] on button "[PERSON_NAME]" at bounding box center [1265, 513] width 159 height 26
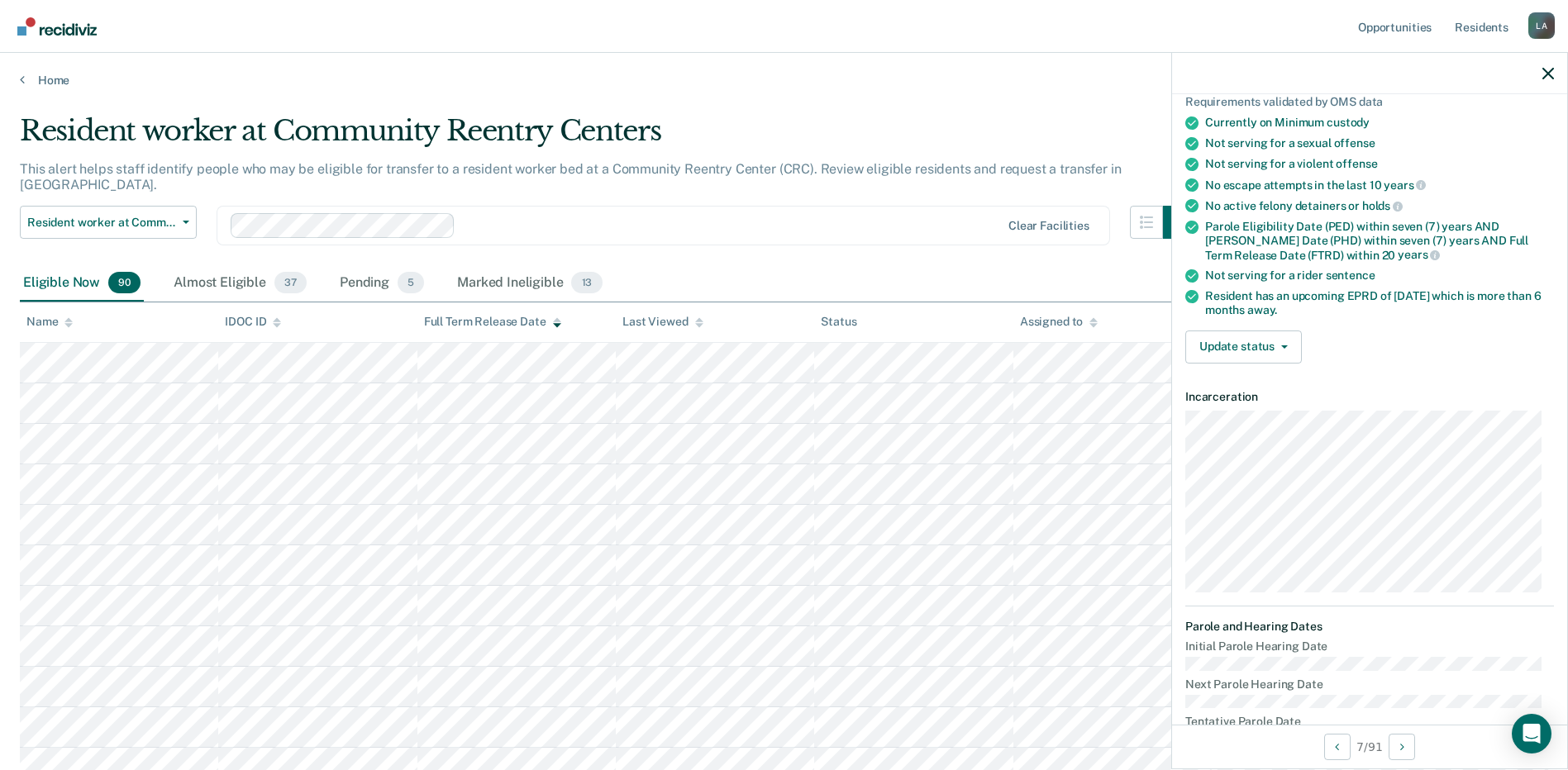
scroll to position [7, 0]
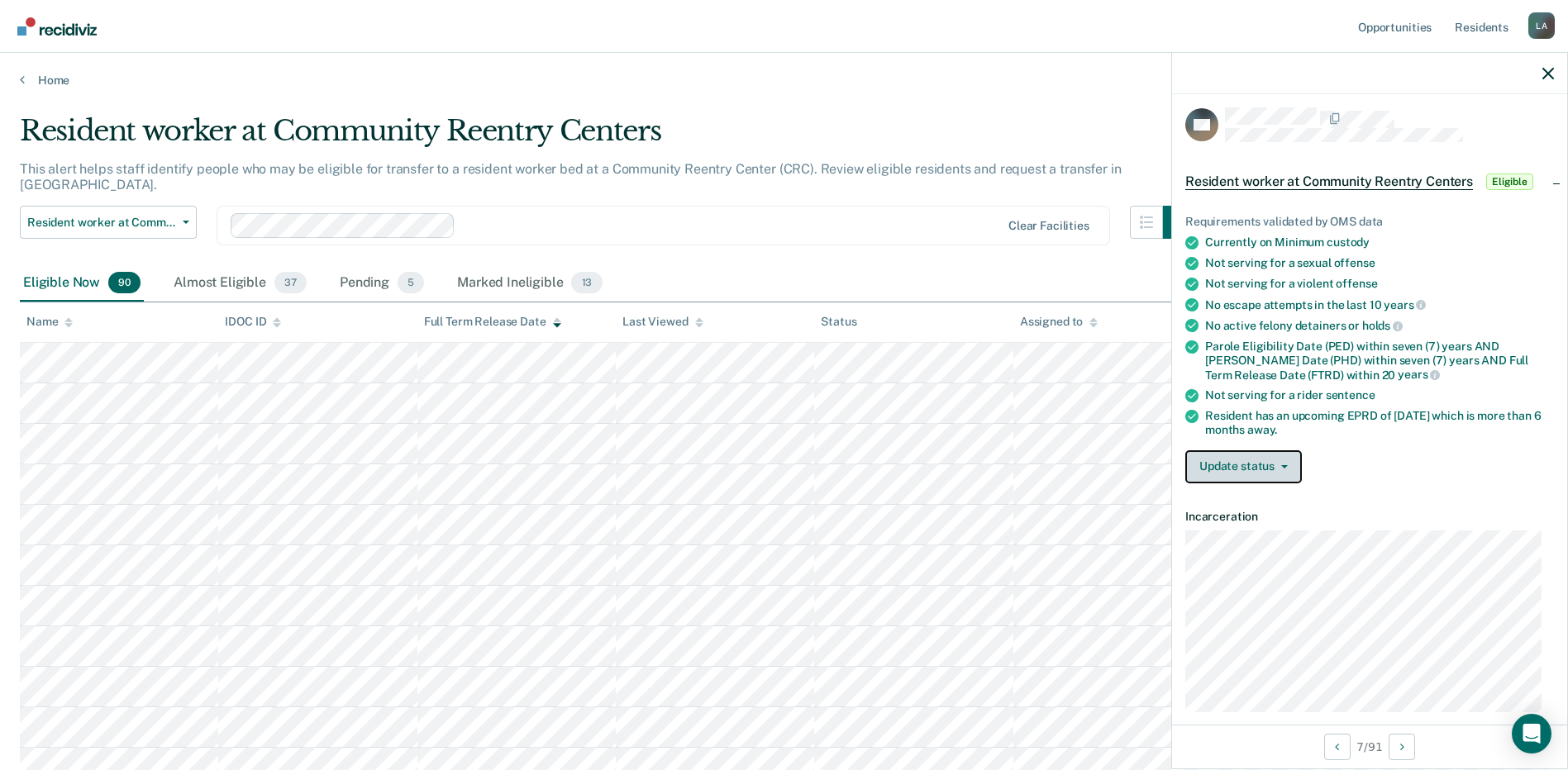
click at [1266, 463] on button "Update status" at bounding box center [1244, 467] width 117 height 33
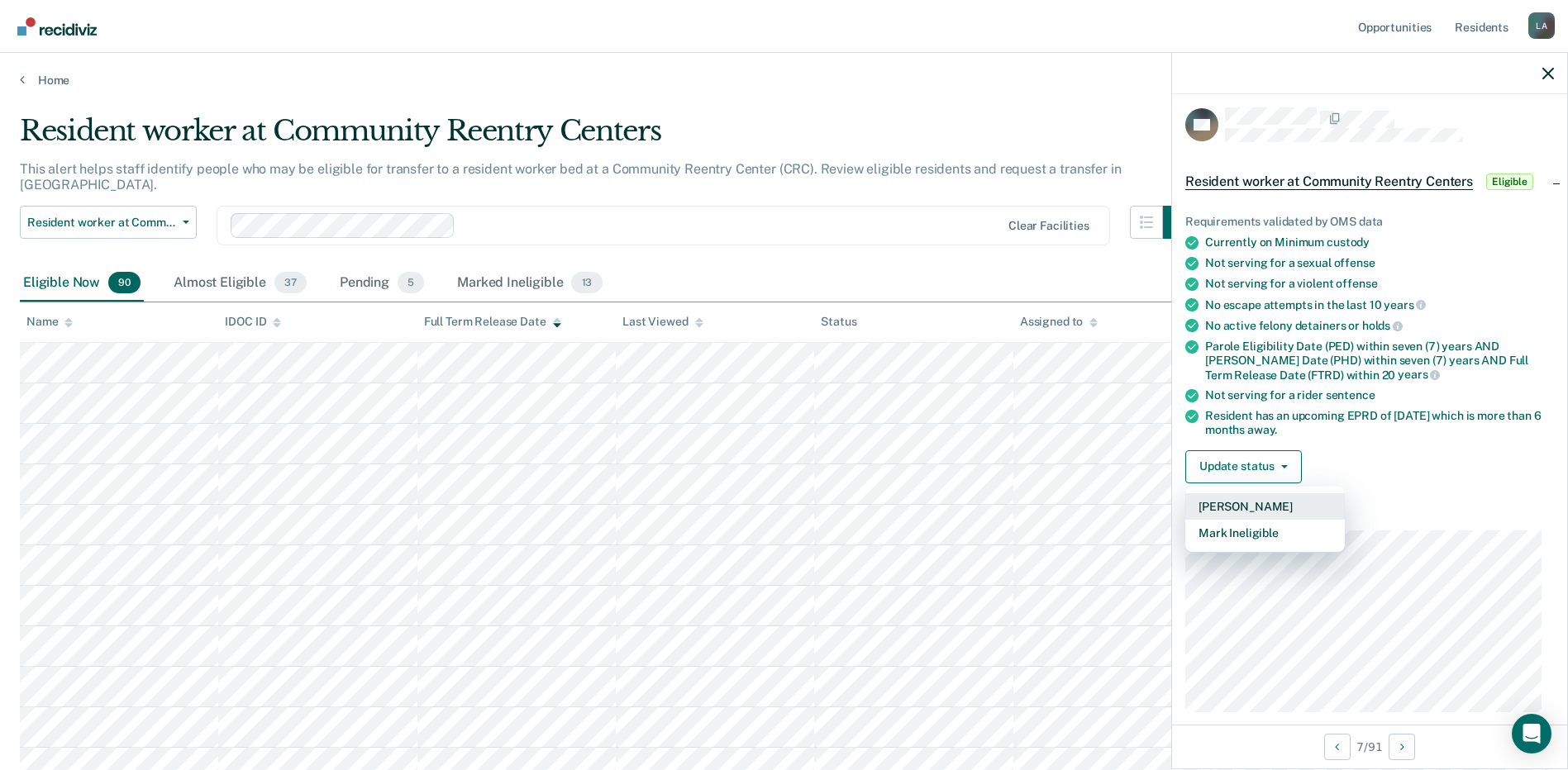
click at [1237, 508] on button "[PERSON_NAME]" at bounding box center [1265, 506] width 159 height 26
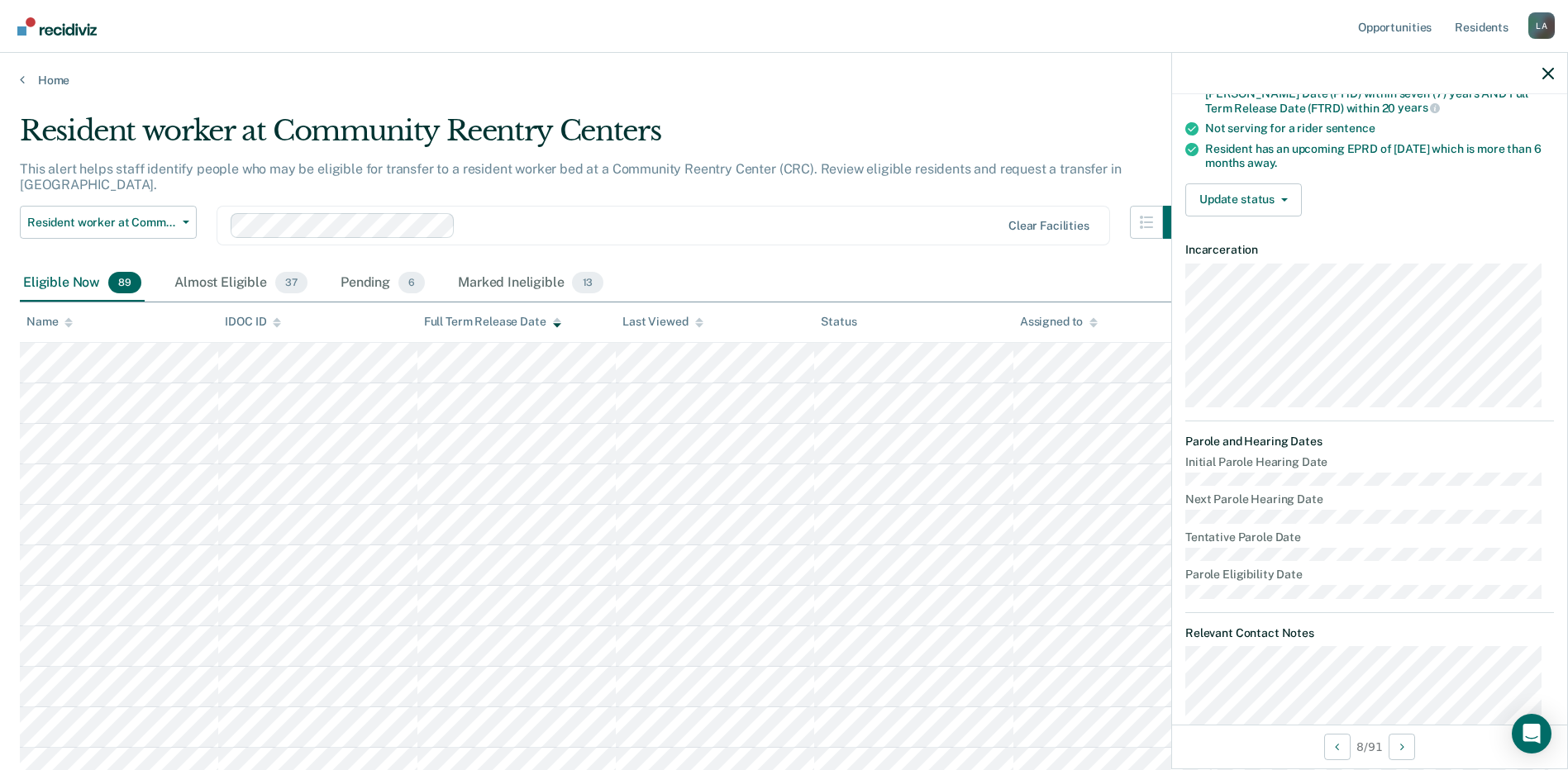
scroll to position [89, 0]
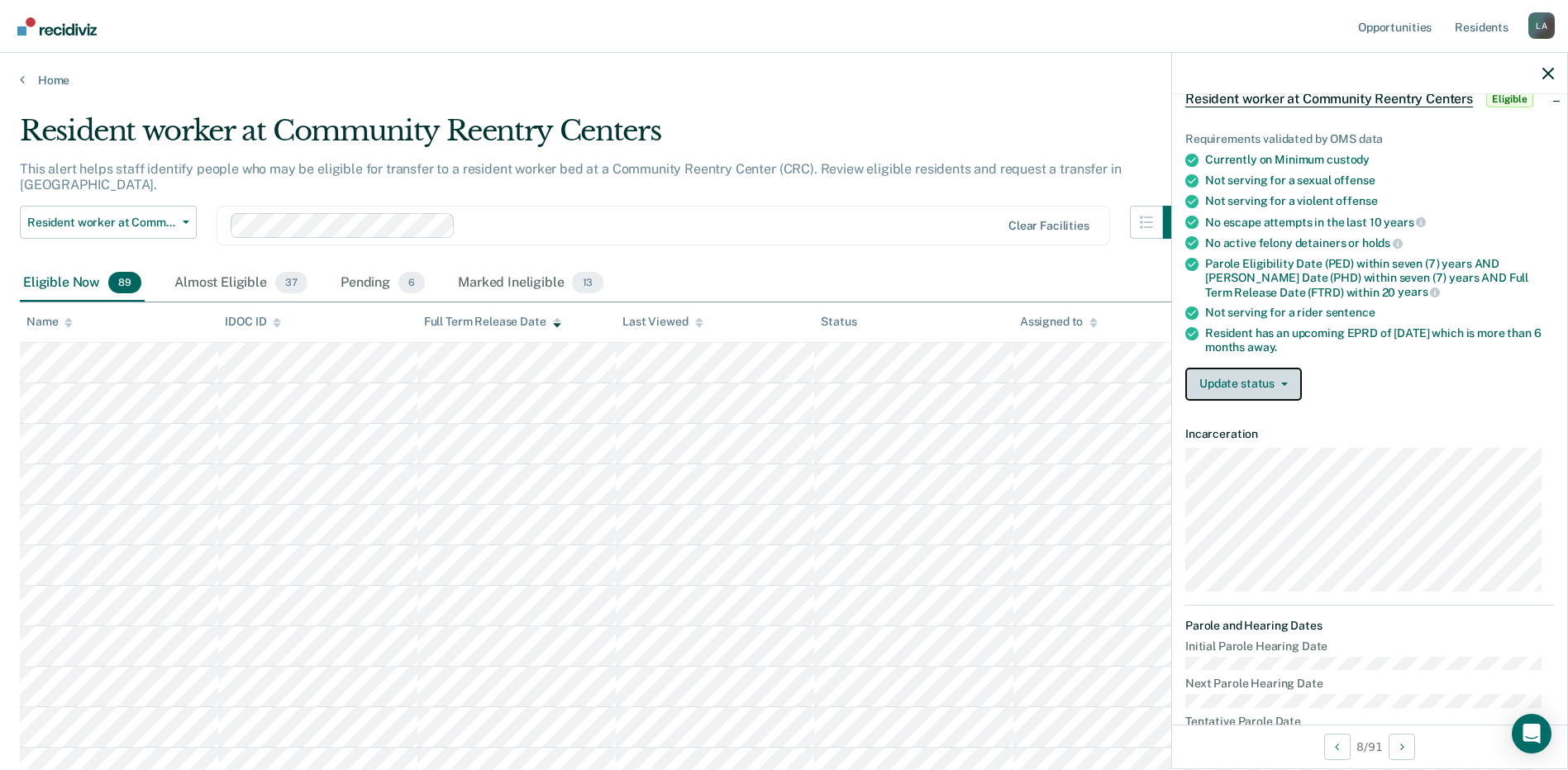
click at [1268, 385] on button "Update status" at bounding box center [1244, 385] width 117 height 33
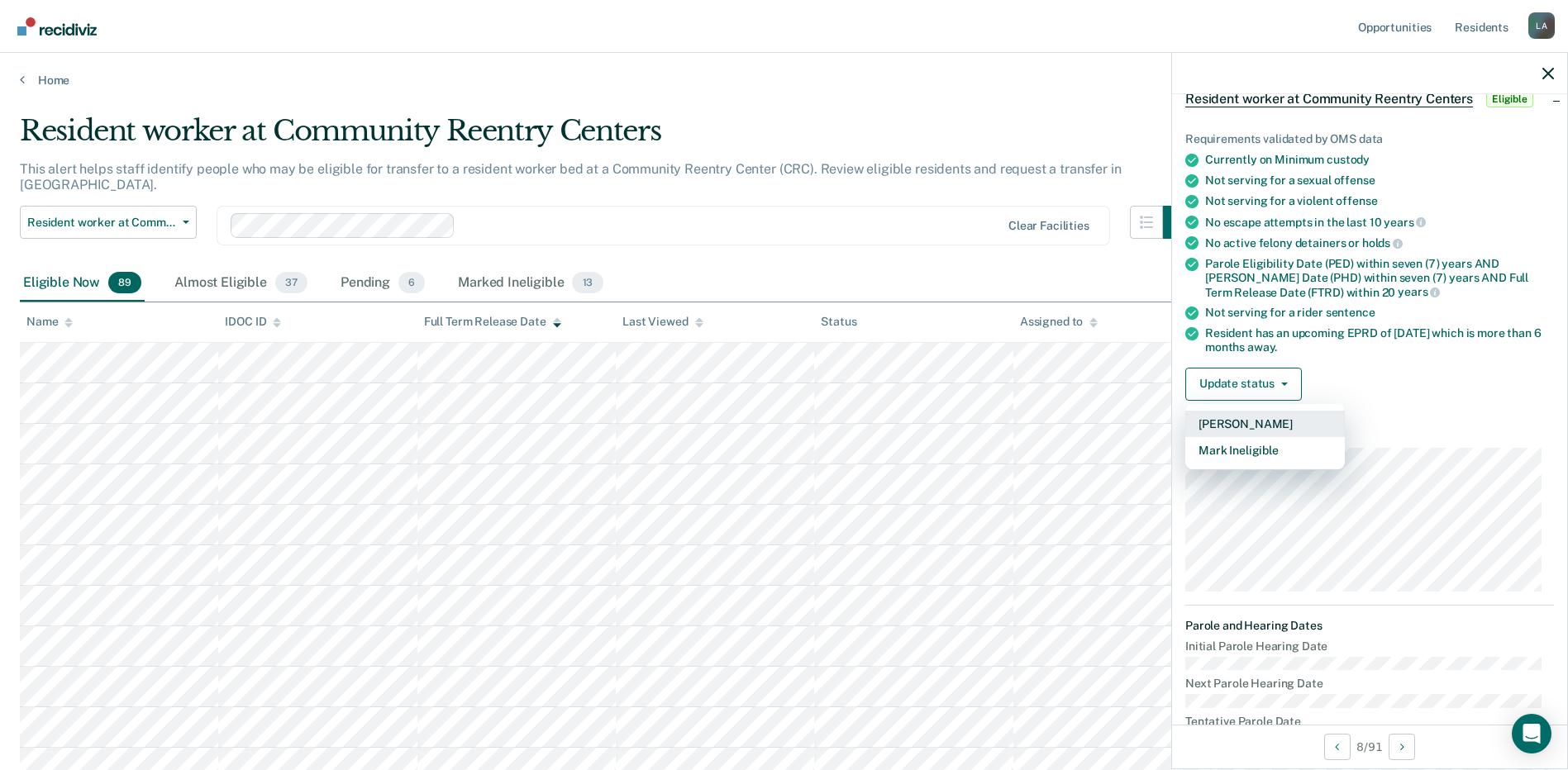
click at [1248, 424] on button "[PERSON_NAME]" at bounding box center [1265, 423] width 159 height 26
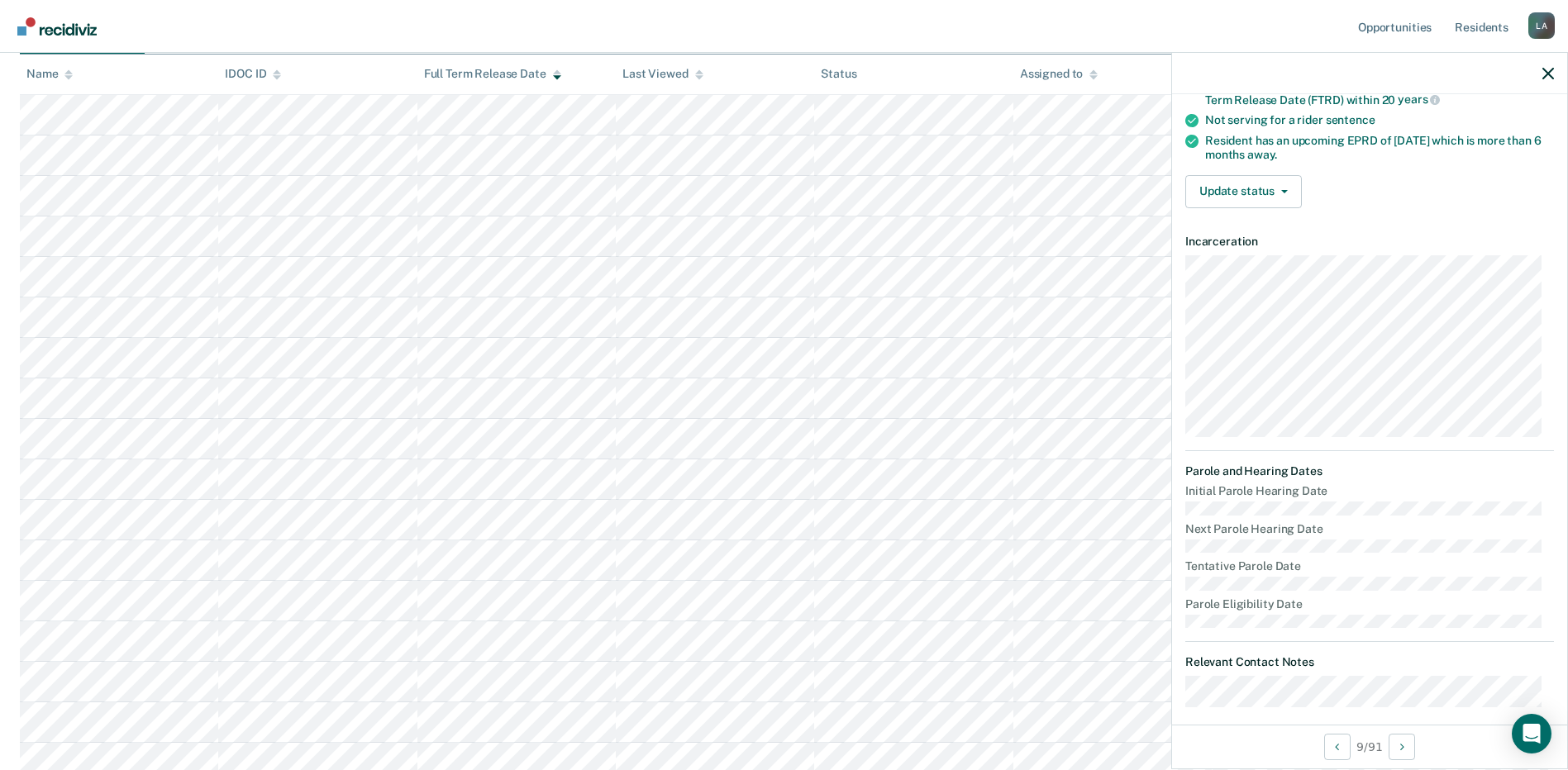
scroll to position [296, 0]
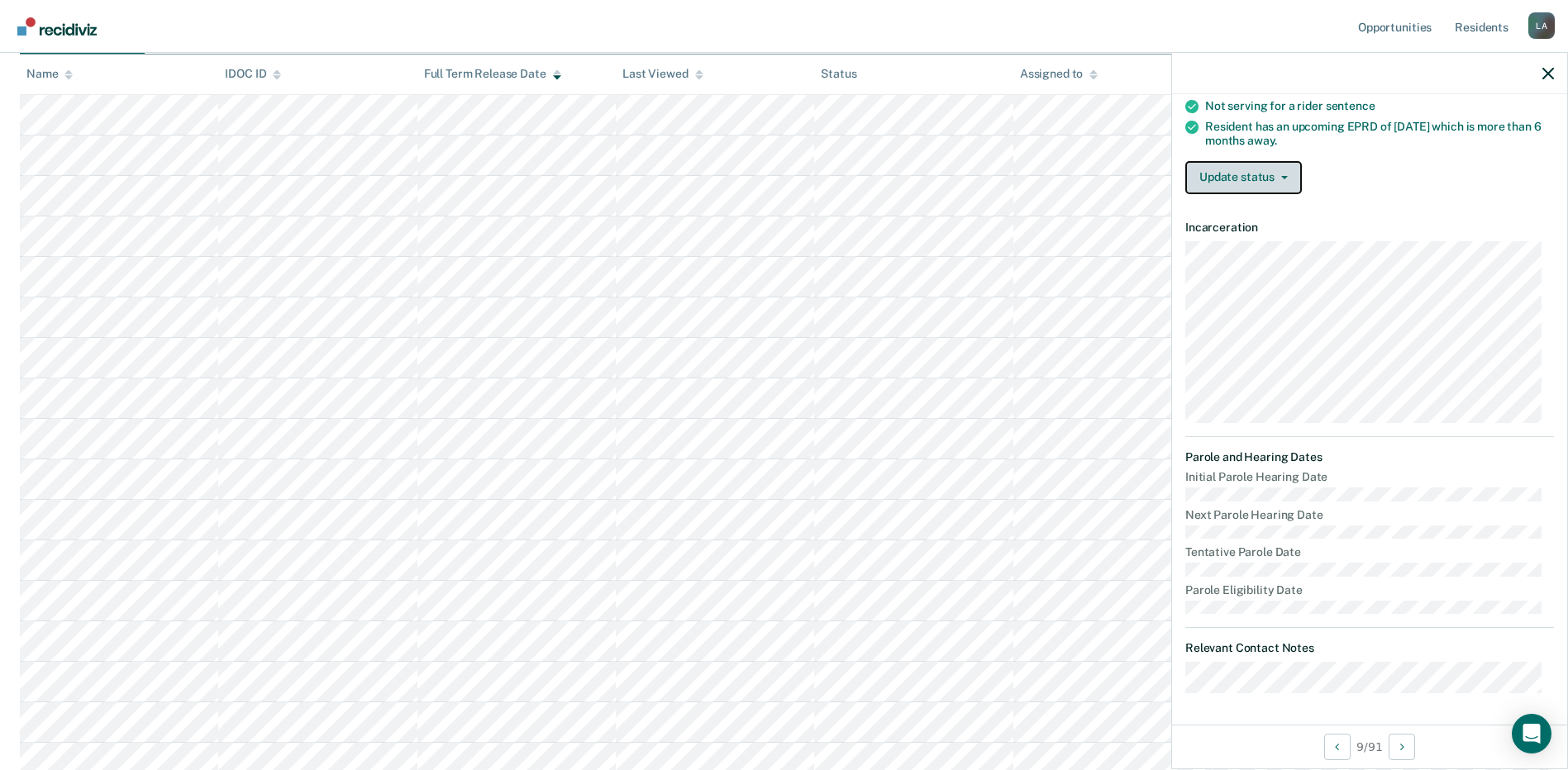
click at [1276, 180] on button "Update status" at bounding box center [1244, 178] width 117 height 33
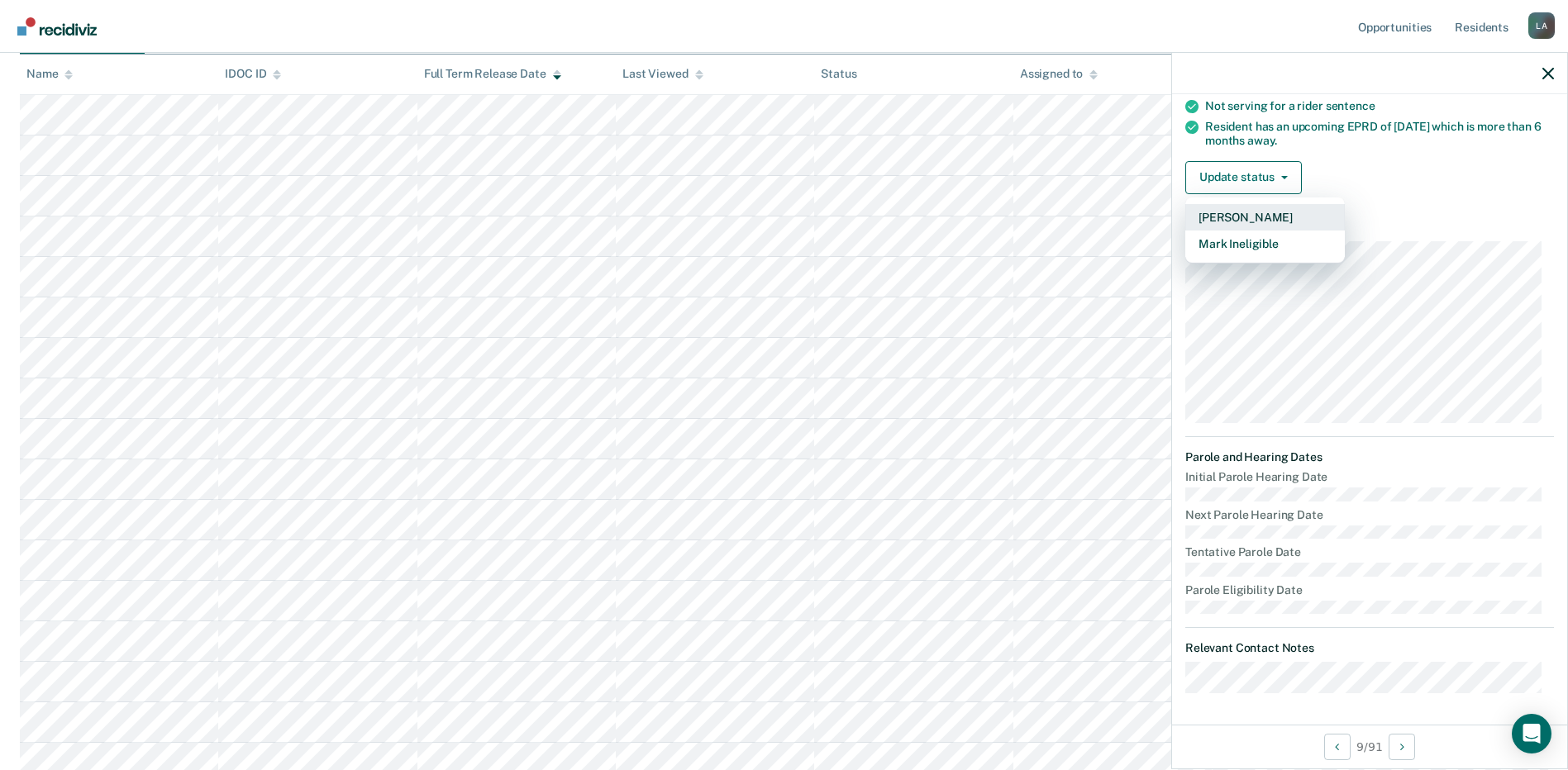
click at [1259, 218] on button "[PERSON_NAME]" at bounding box center [1265, 217] width 159 height 26
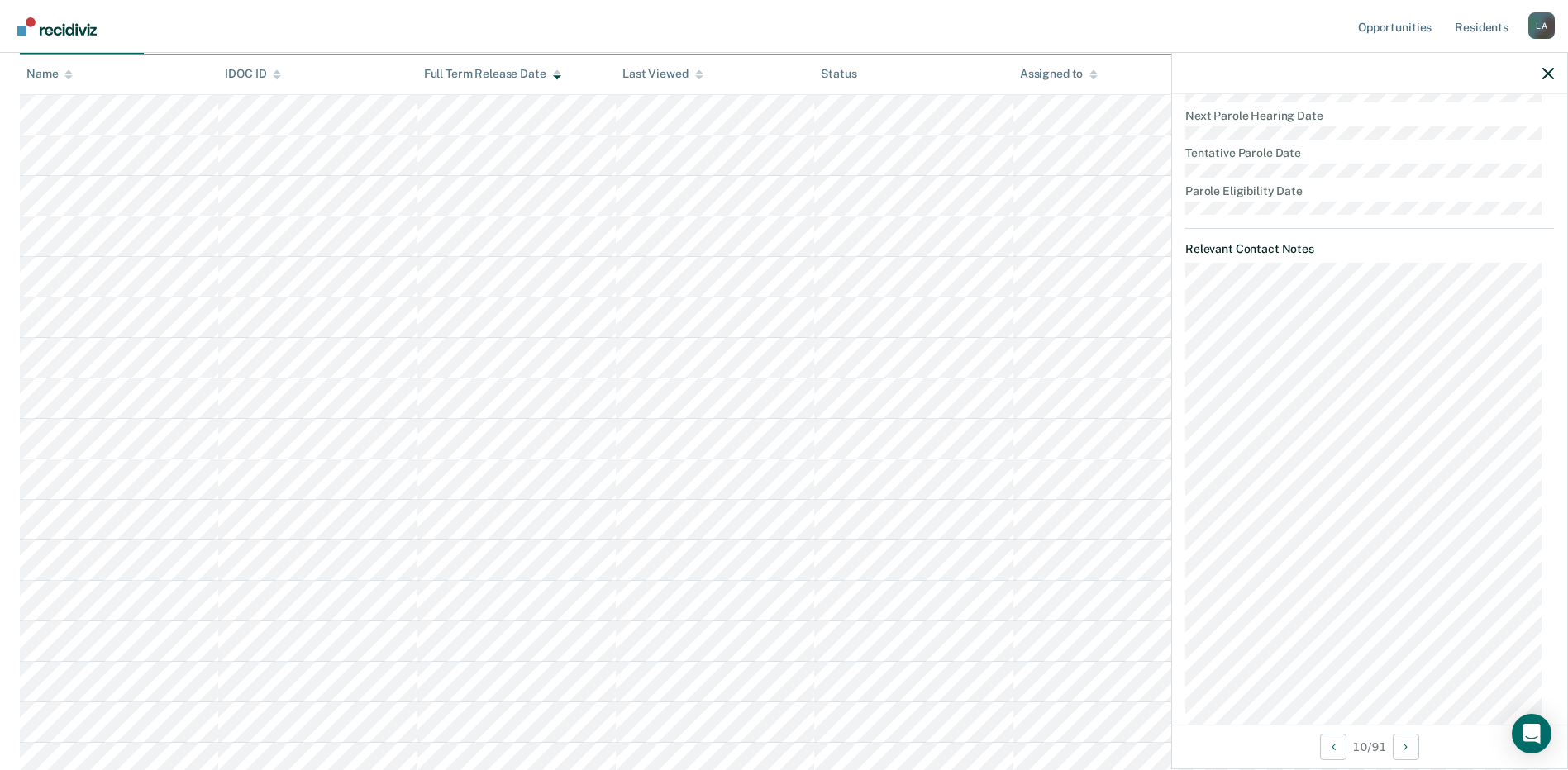
scroll to position [709, 0]
click at [1226, 229] on dt "Relevant Contact Notes" at bounding box center [1369, 235] width 368 height 14
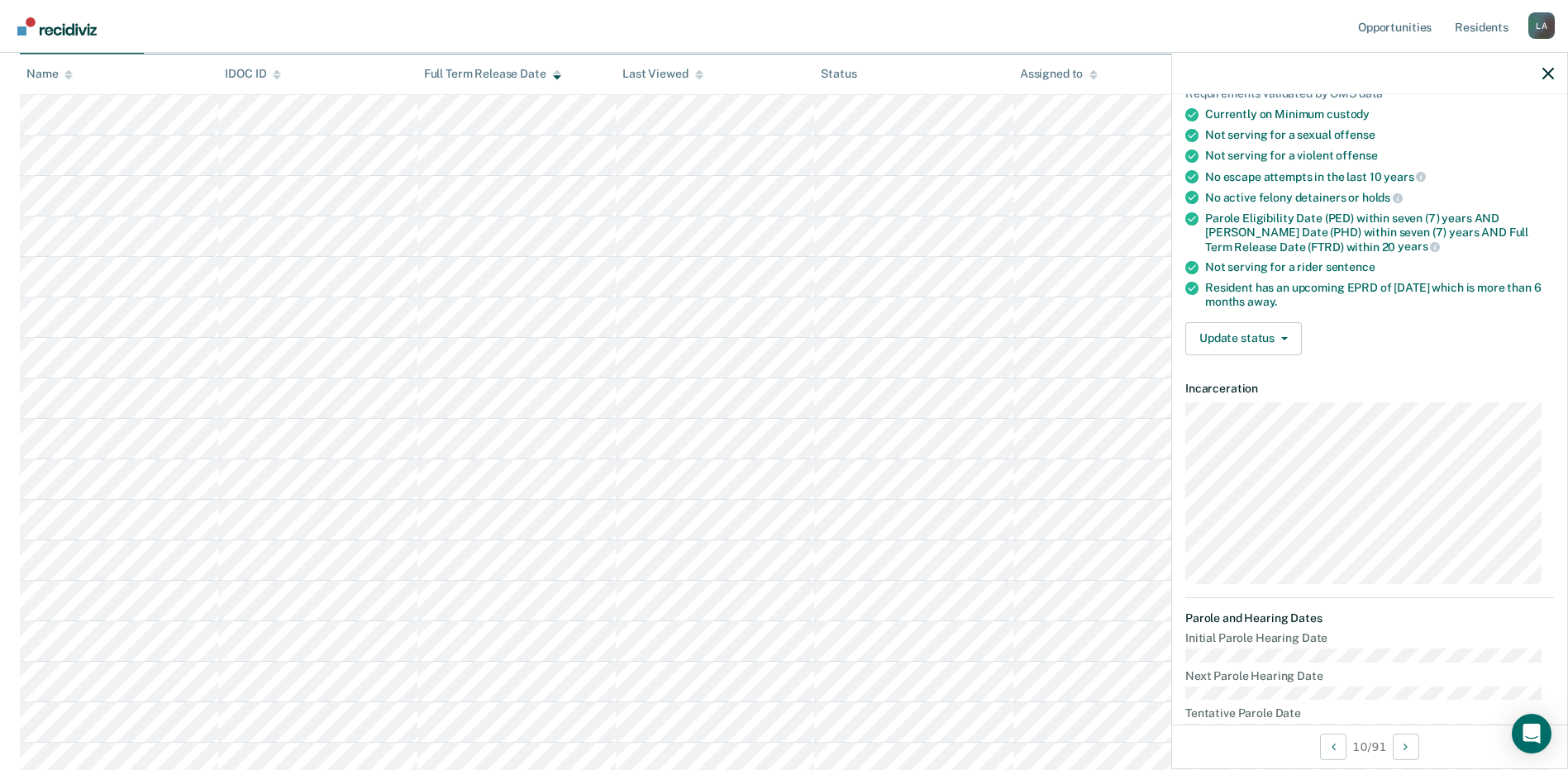
scroll to position [130, 0]
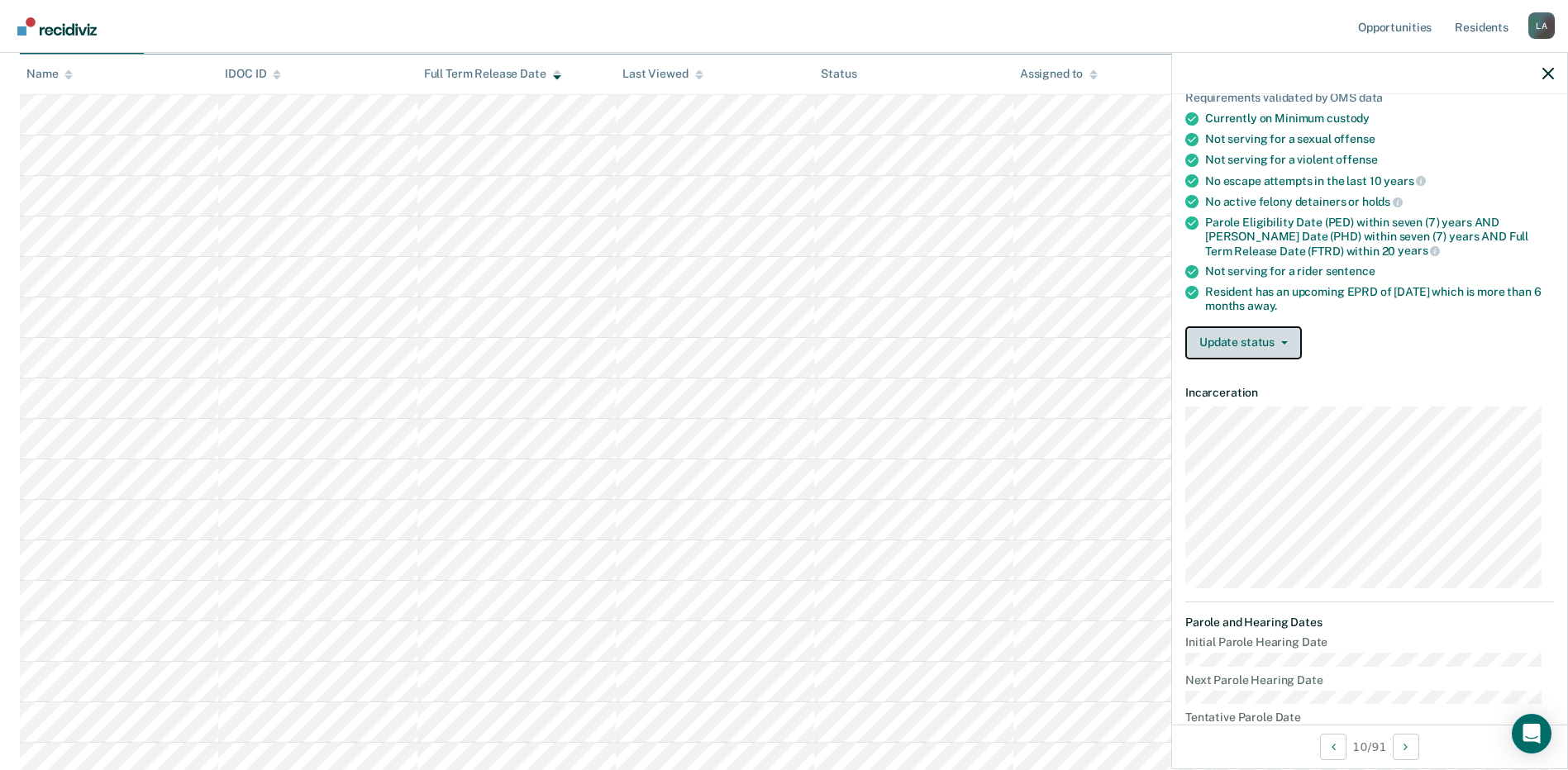
click at [1249, 346] on button "Update status" at bounding box center [1244, 343] width 117 height 33
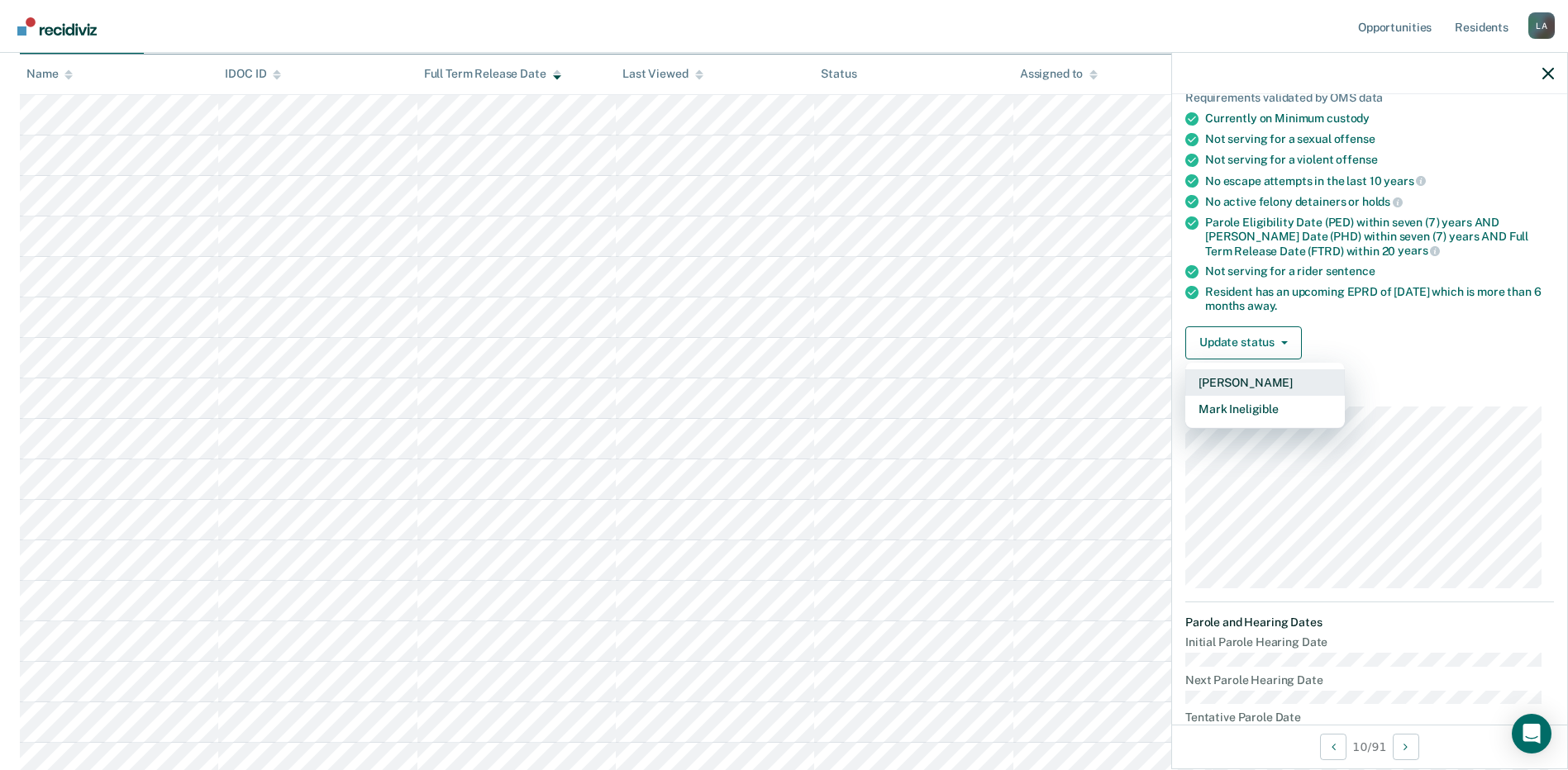
click at [1247, 381] on button "[PERSON_NAME]" at bounding box center [1265, 382] width 159 height 26
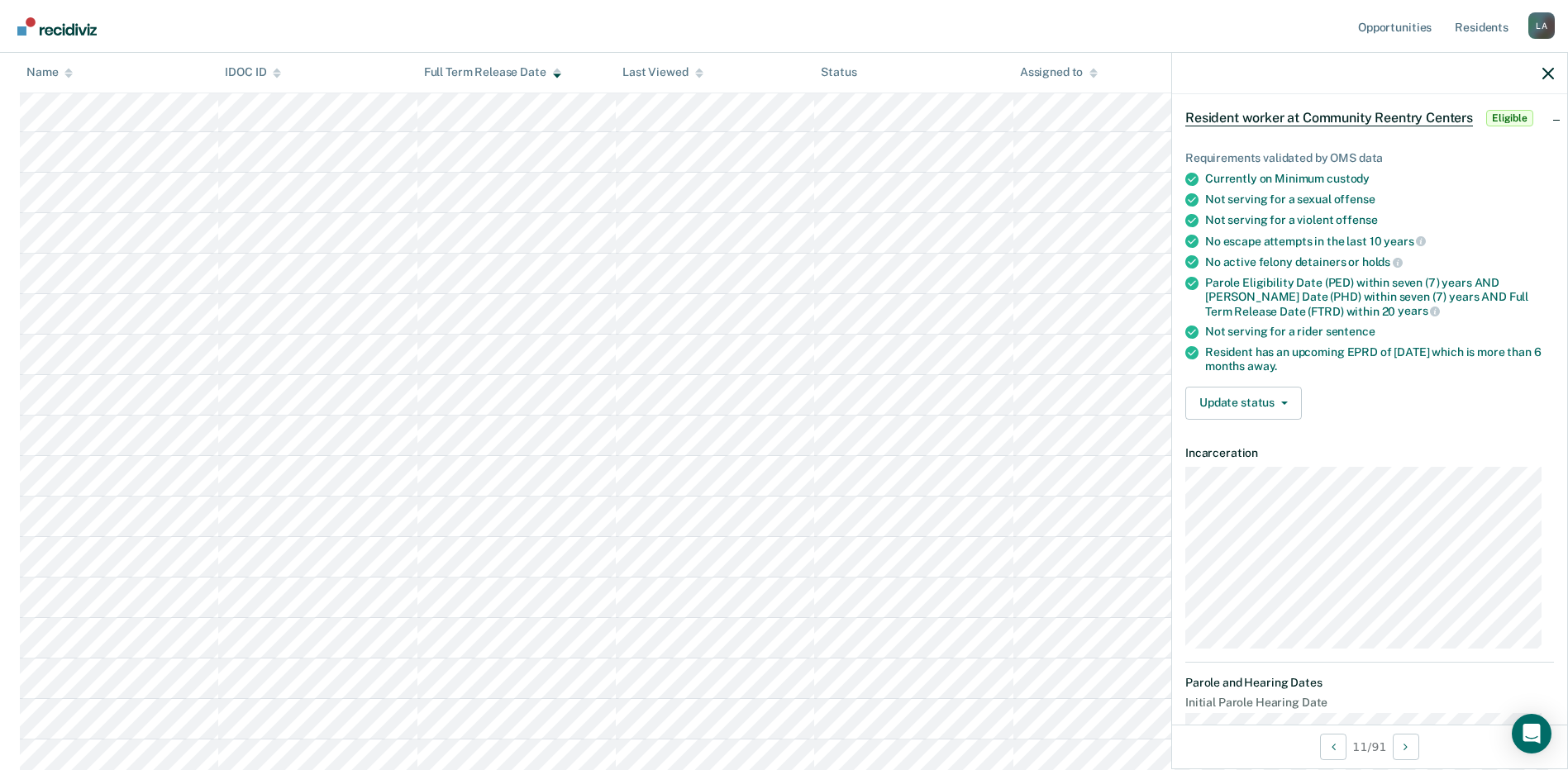
scroll to position [37, 0]
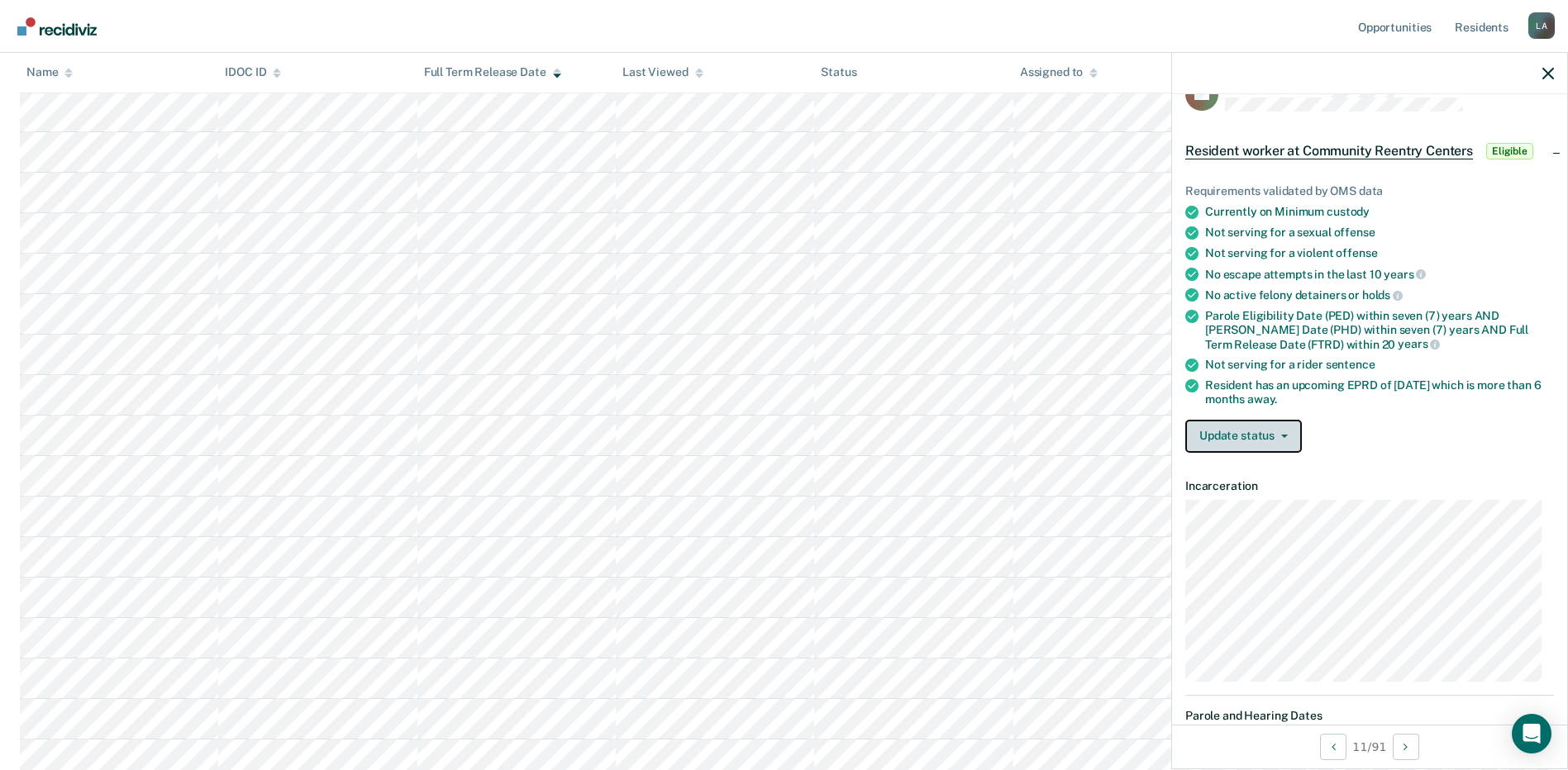
click at [1265, 435] on button "Update status" at bounding box center [1244, 436] width 117 height 33
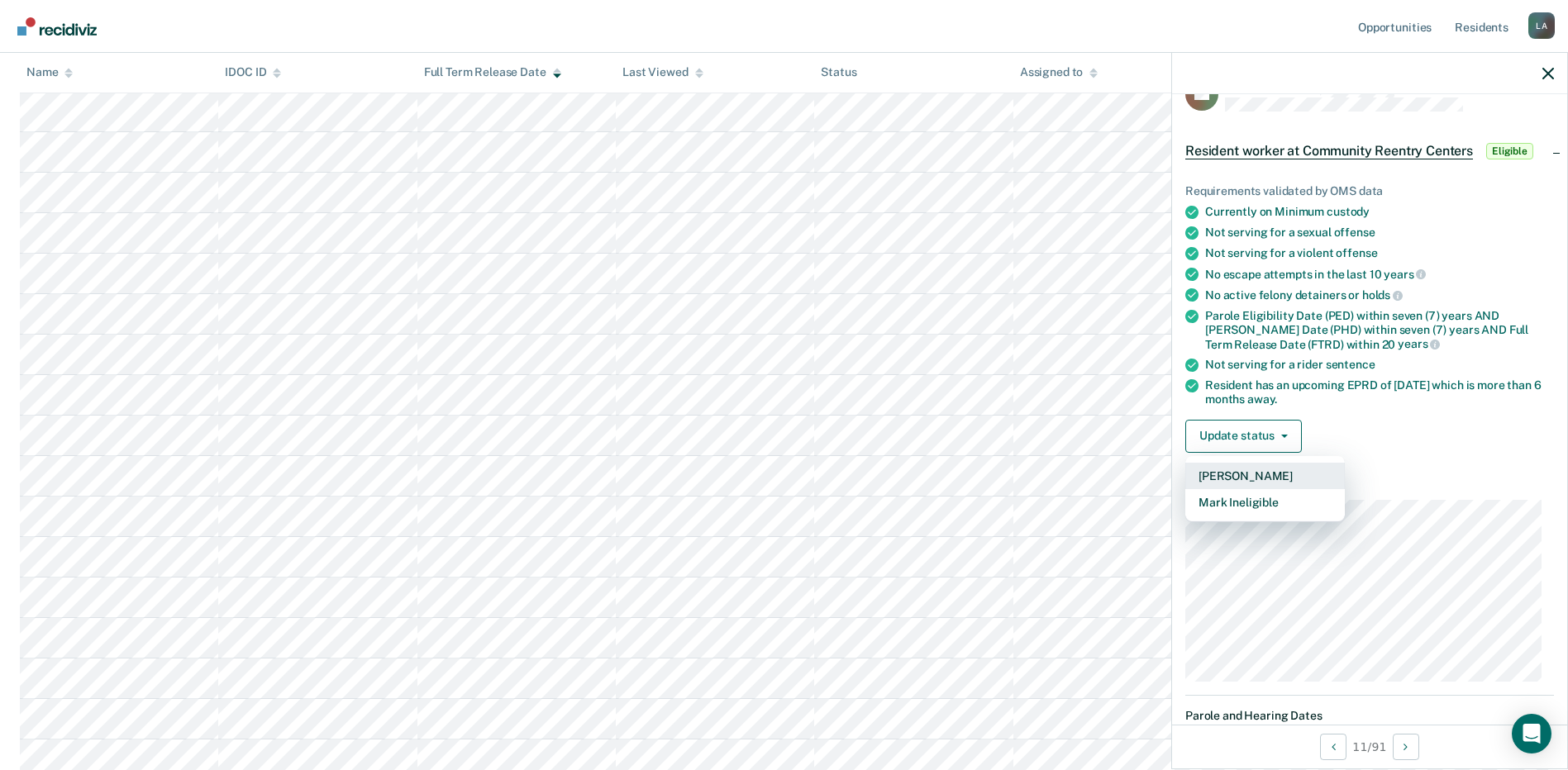
click at [1276, 473] on button "[PERSON_NAME]" at bounding box center [1265, 475] width 159 height 26
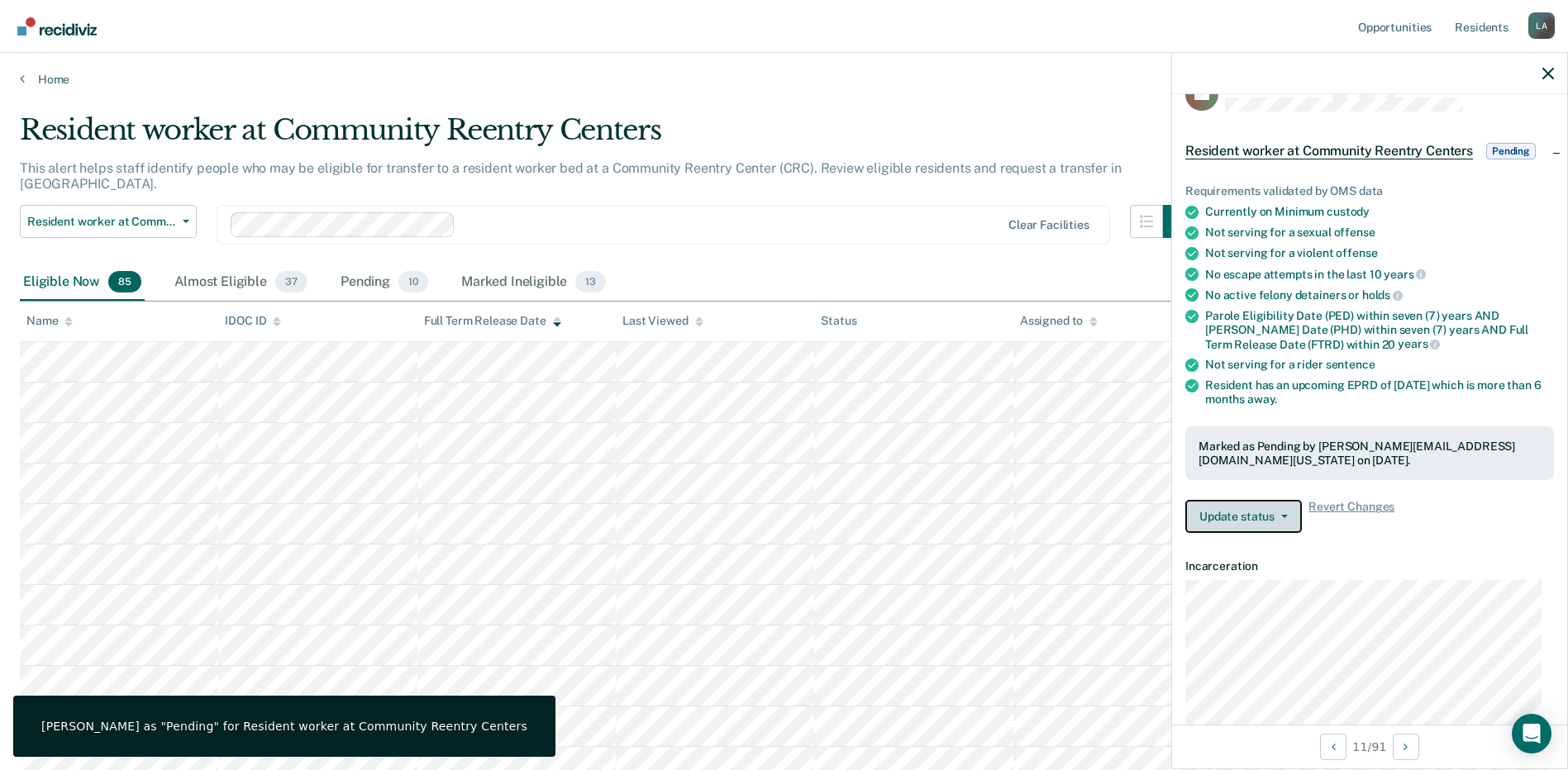
scroll to position [0, 0]
